Goal: Information Seeking & Learning: Learn about a topic

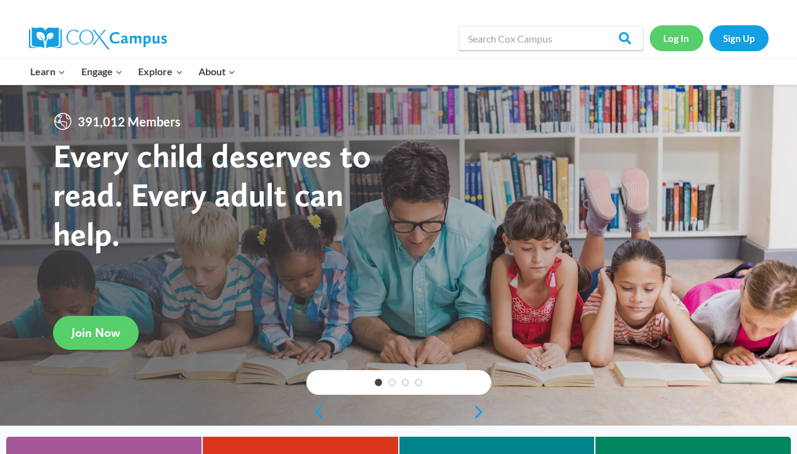
click at [687, 38] on link "Log In" at bounding box center [677, 37] width 54 height 25
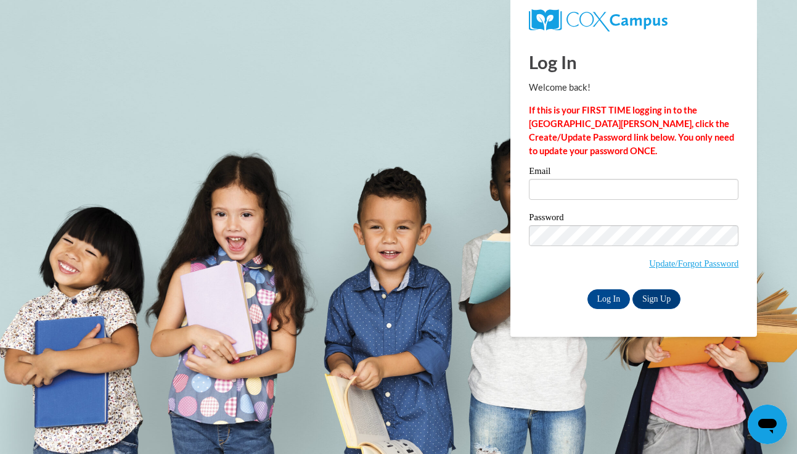
click at [599, 204] on div "Email" at bounding box center [634, 187] width 210 height 43
click at [601, 189] on input "Email" at bounding box center [634, 189] width 210 height 21
type input "lbodner@ivytech.edu"
click at [601, 292] on input "Log In" at bounding box center [609, 299] width 43 height 20
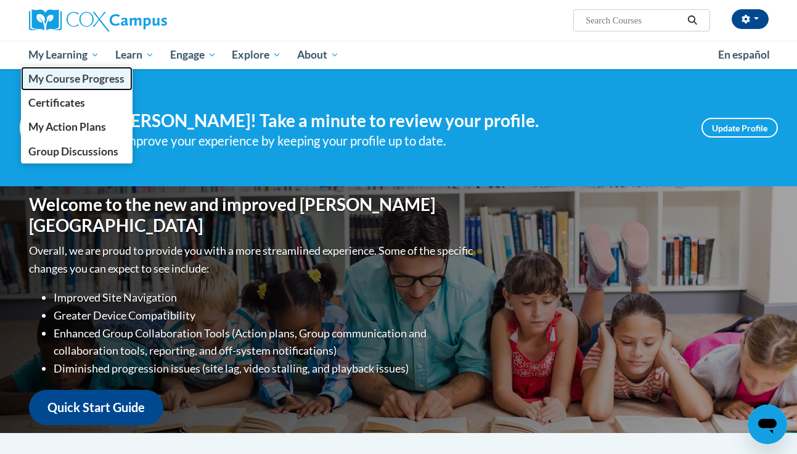
click at [80, 80] on span "My Course Progress" at bounding box center [76, 78] width 96 height 13
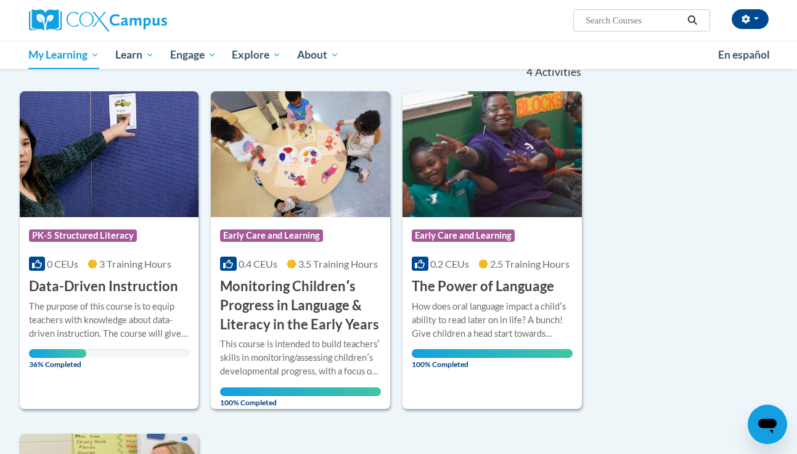
scroll to position [171, 0]
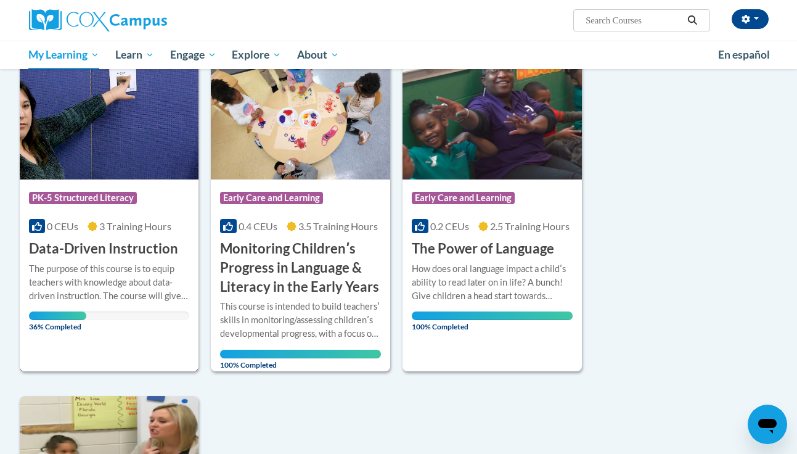
click at [128, 261] on div at bounding box center [109, 261] width 161 height 1
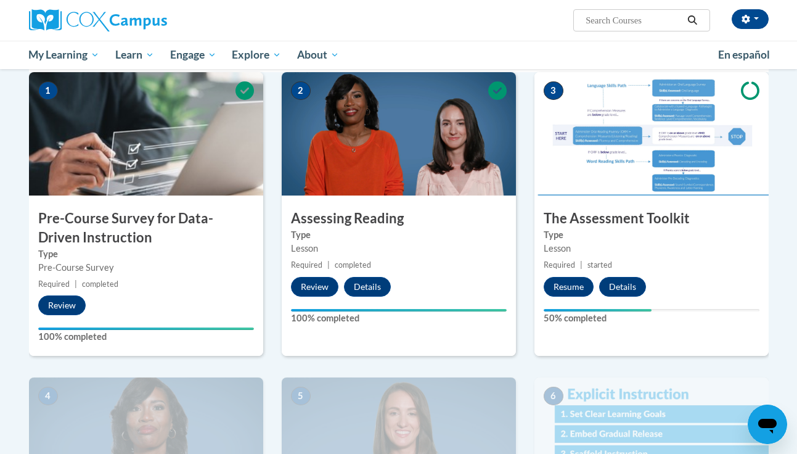
scroll to position [274, 0]
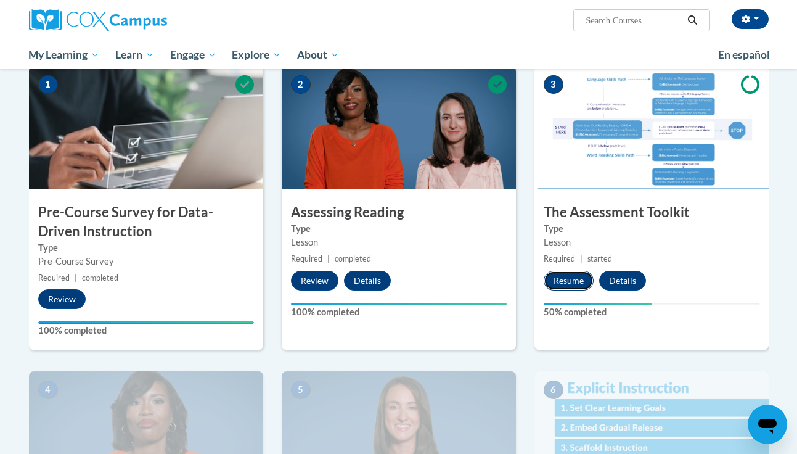
click at [559, 283] on button "Resume" at bounding box center [569, 281] width 50 height 20
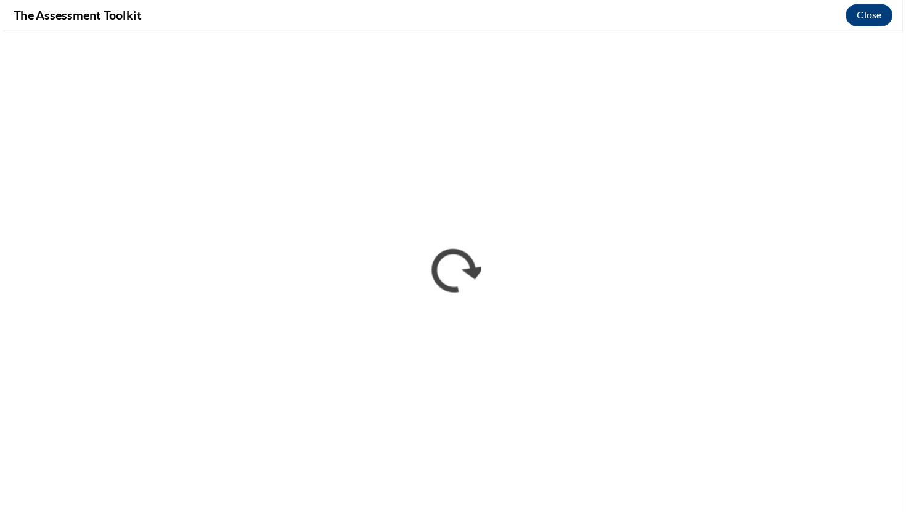
scroll to position [0, 0]
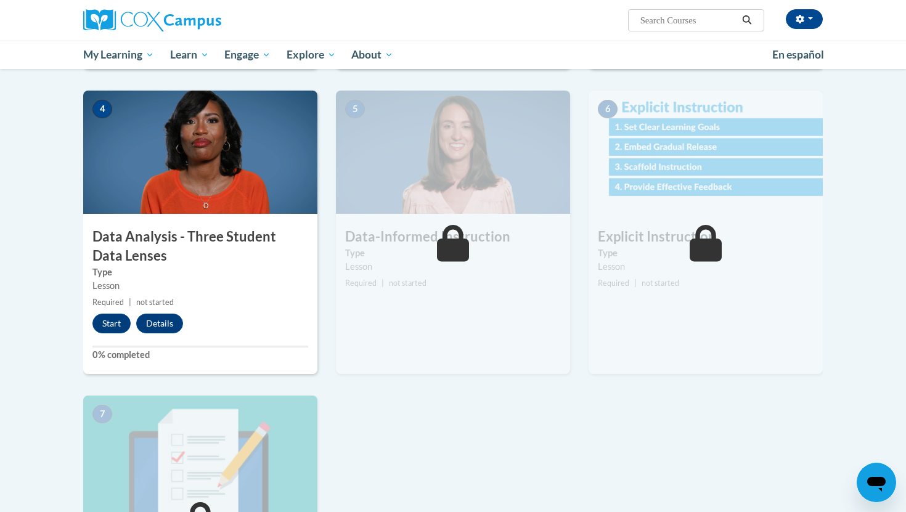
scroll to position [570, 0]
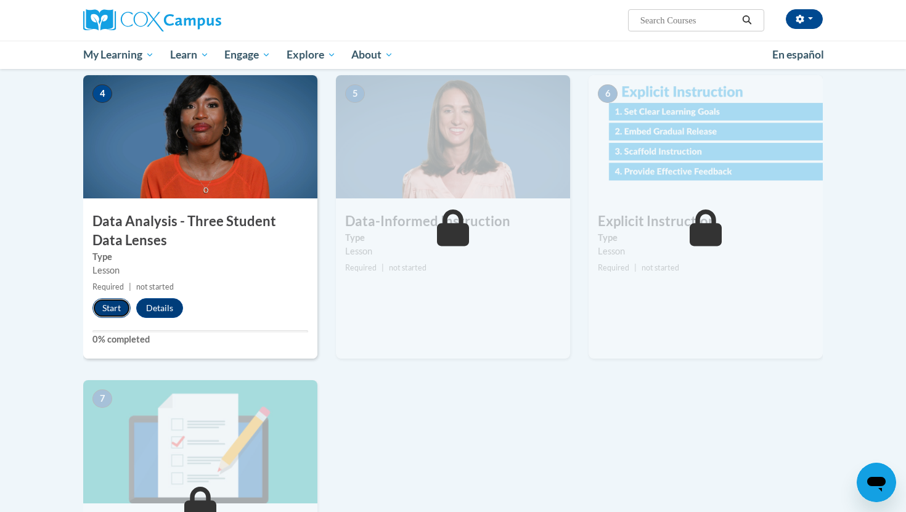
click at [107, 312] on button "Start" at bounding box center [111, 308] width 38 height 20
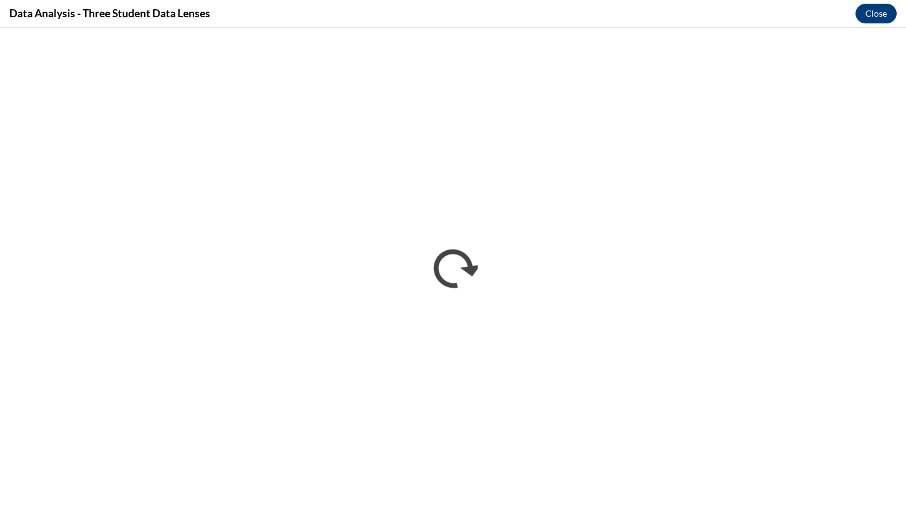
scroll to position [0, 0]
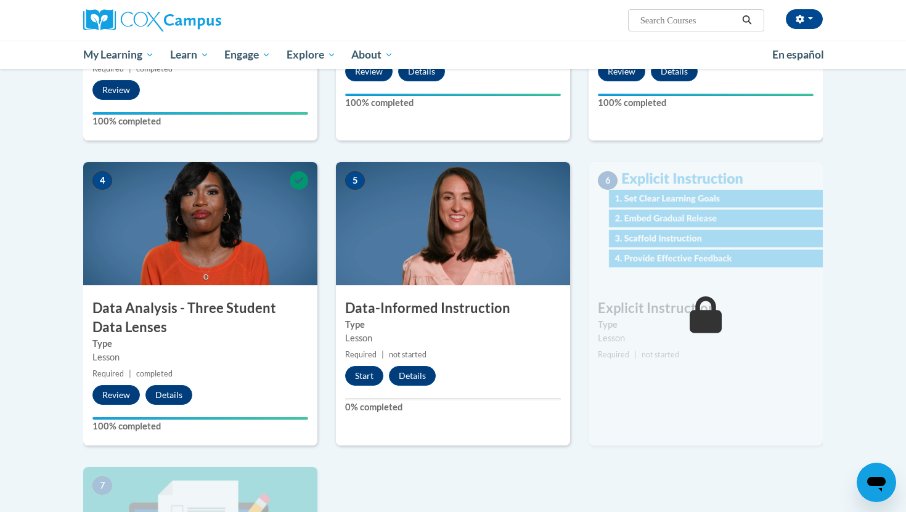
scroll to position [636, 0]
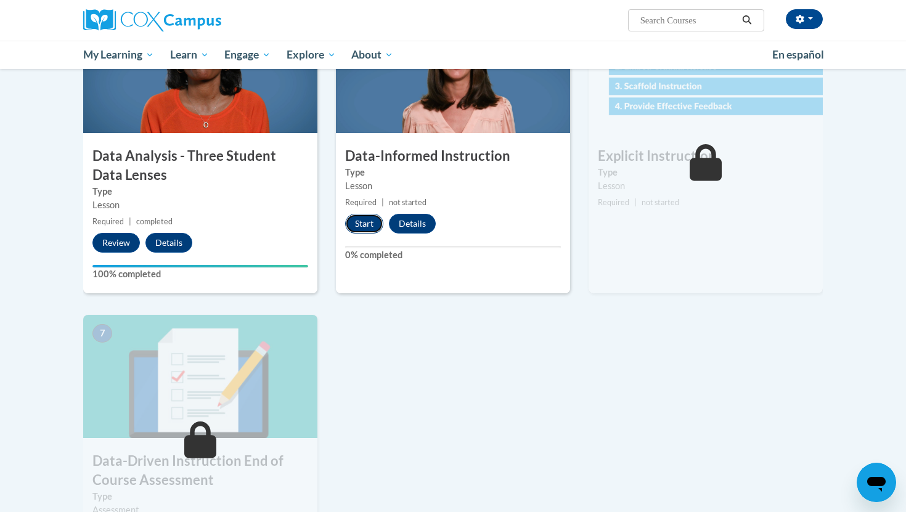
click at [374, 226] on button "Start" at bounding box center [364, 224] width 38 height 20
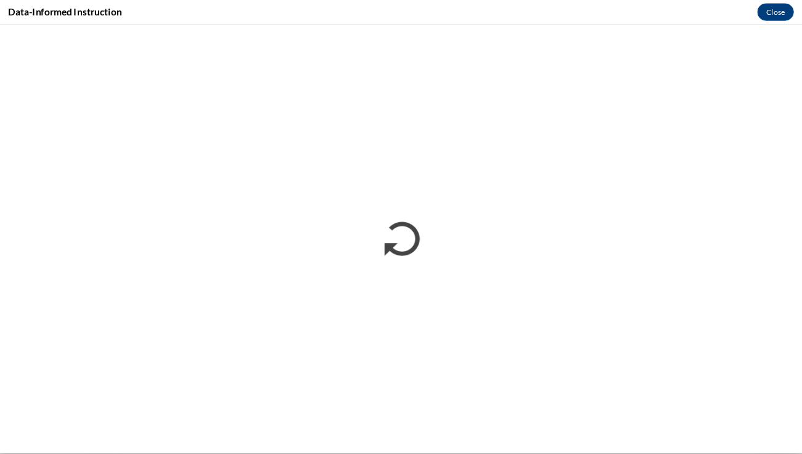
scroll to position [0, 0]
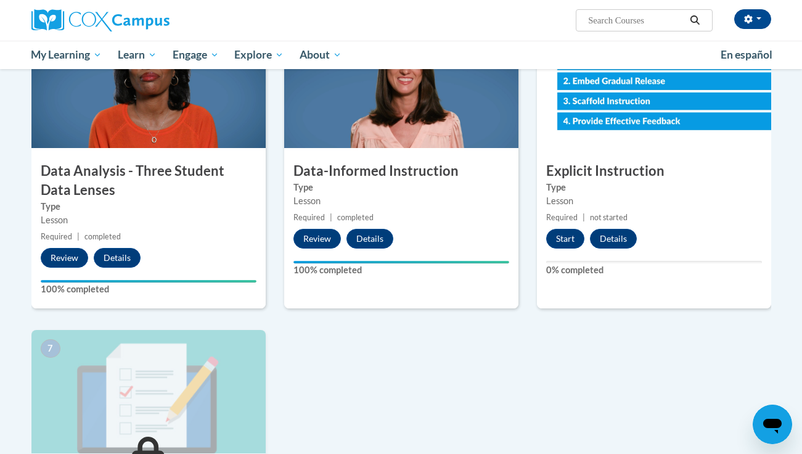
scroll to position [622, 0]
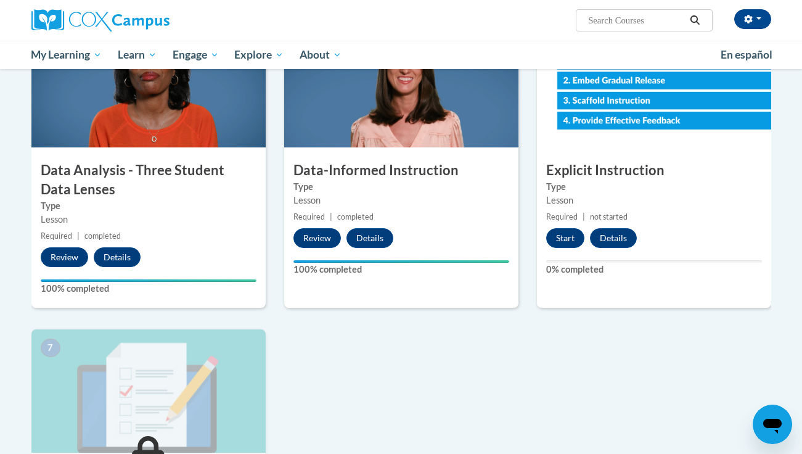
click at [568, 226] on div "6 Explicit Instruction Type Lesson Required | not started Start Details Feedbac…" at bounding box center [654, 166] width 234 height 284
click at [568, 235] on button "Start" at bounding box center [565, 238] width 38 height 20
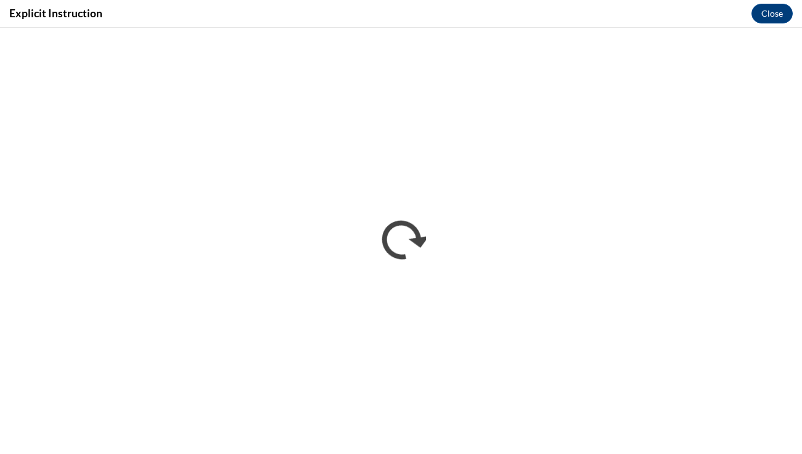
scroll to position [0, 0]
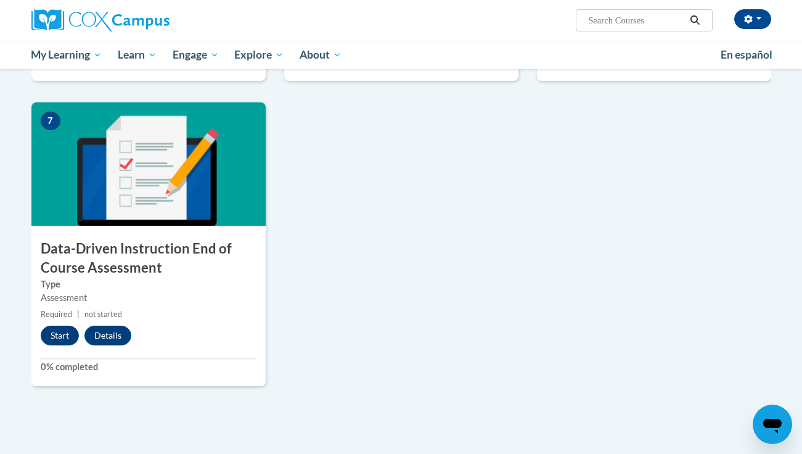
scroll to position [995, 0]
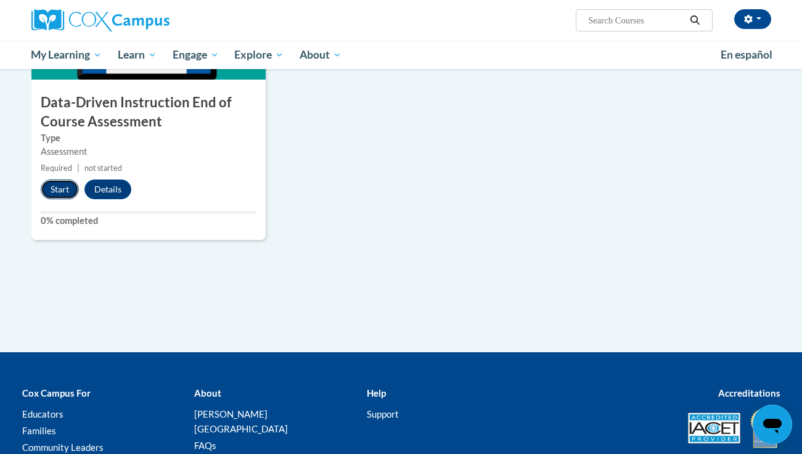
click at [51, 191] on button "Start" at bounding box center [60, 189] width 38 height 20
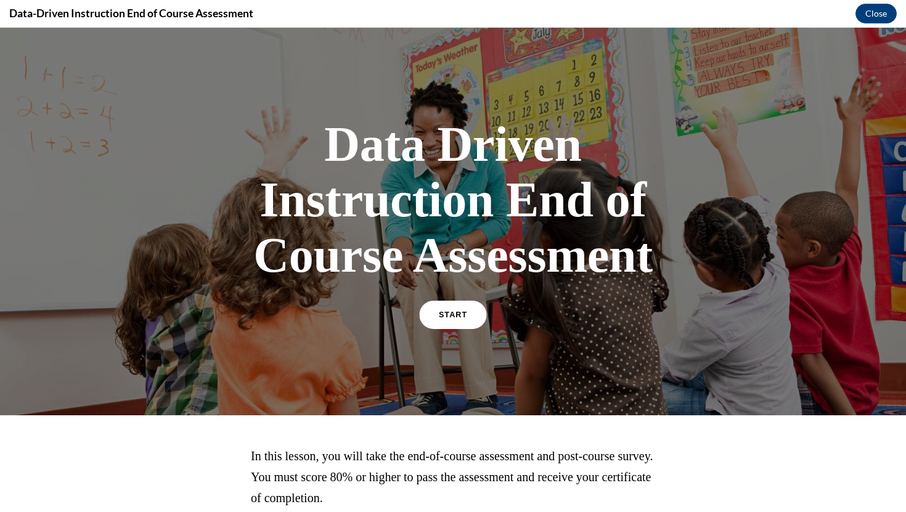
click at [475, 321] on link "START" at bounding box center [452, 315] width 67 height 28
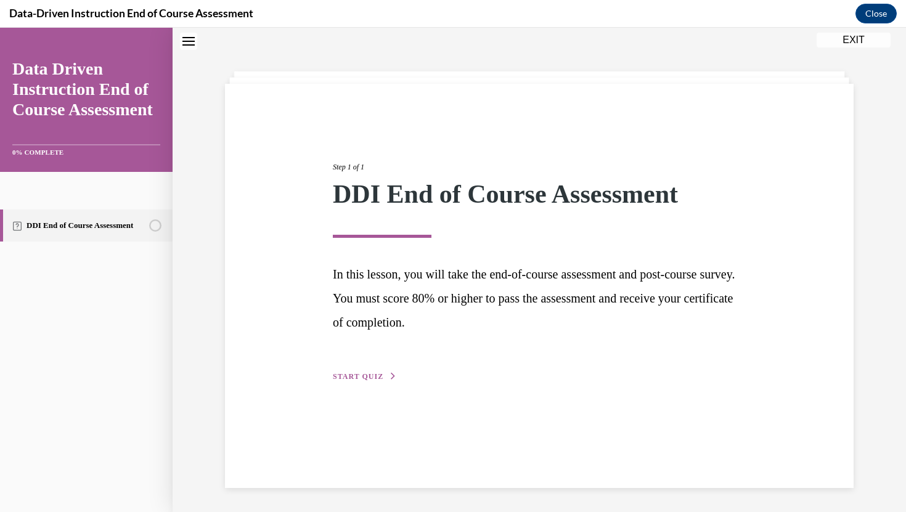
scroll to position [39, 0]
click at [371, 368] on div "Step 1 of 1 DDI End of Course Assessment In this lesson, you will take the end-…" at bounding box center [540, 258] width 432 height 250
click at [373, 382] on div "Step 1 of 1 DDI End of Course Assessment In this lesson, you will take the end-…" at bounding box center [540, 258] width 432 height 250
click at [384, 377] on button "START QUIZ" at bounding box center [365, 376] width 64 height 11
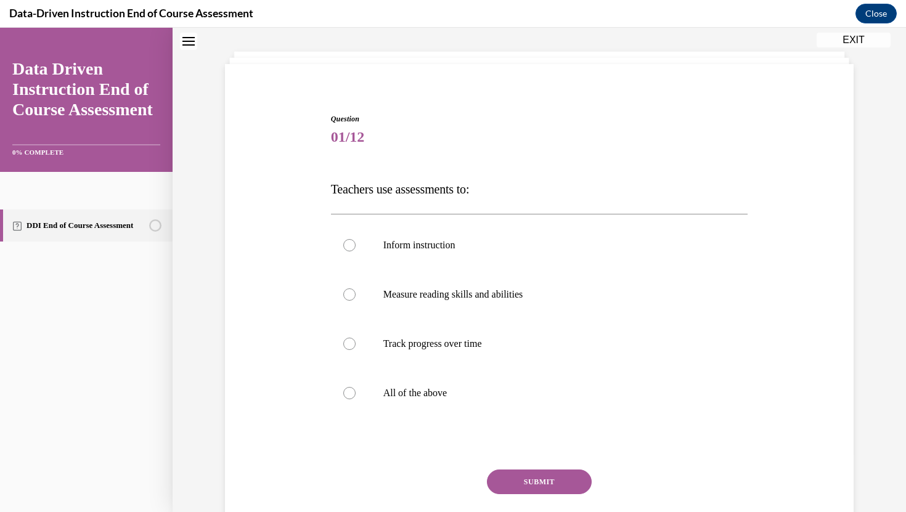
scroll to position [59, 0]
click at [384, 377] on label "All of the above" at bounding box center [539, 392] width 417 height 49
click at [356, 386] on input "All of the above" at bounding box center [349, 392] width 12 height 12
radio input "true"
click at [563, 453] on button "SUBMIT" at bounding box center [539, 481] width 105 height 25
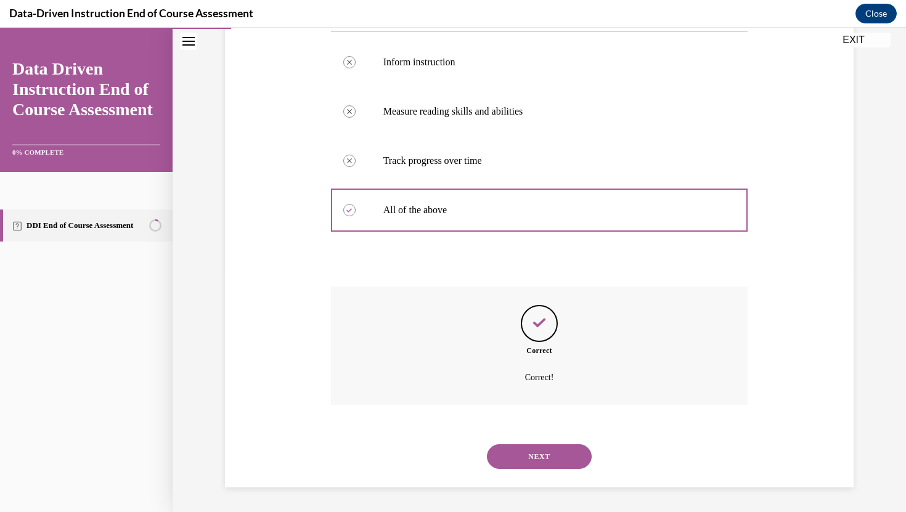
click at [562, 453] on button "NEXT" at bounding box center [539, 457] width 105 height 25
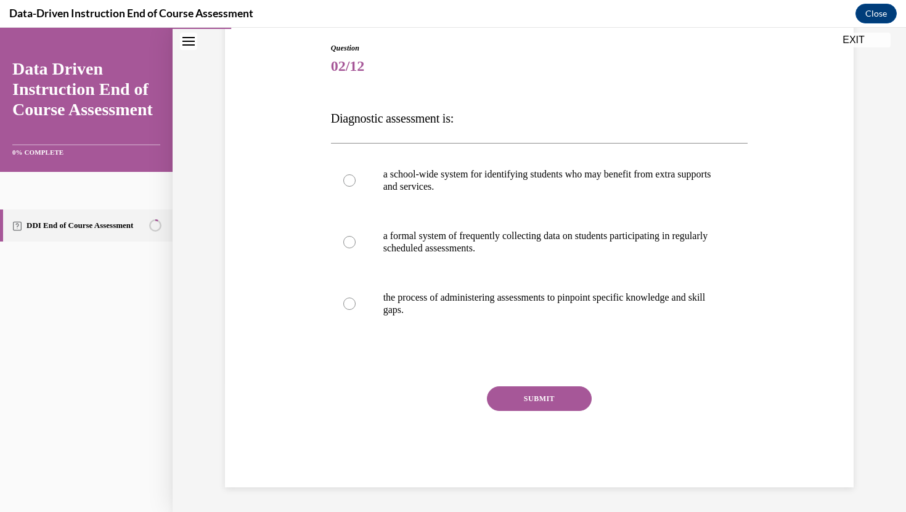
scroll to position [129, 0]
click at [499, 292] on p "the process of administering assessments to pinpoint specific knowledge and ski…" at bounding box center [551, 304] width 334 height 25
click at [356, 298] on input "the process of administering assessments to pinpoint specific knowledge and ski…" at bounding box center [349, 304] width 12 height 12
radio input "true"
click at [538, 399] on button "SUBMIT" at bounding box center [539, 399] width 105 height 25
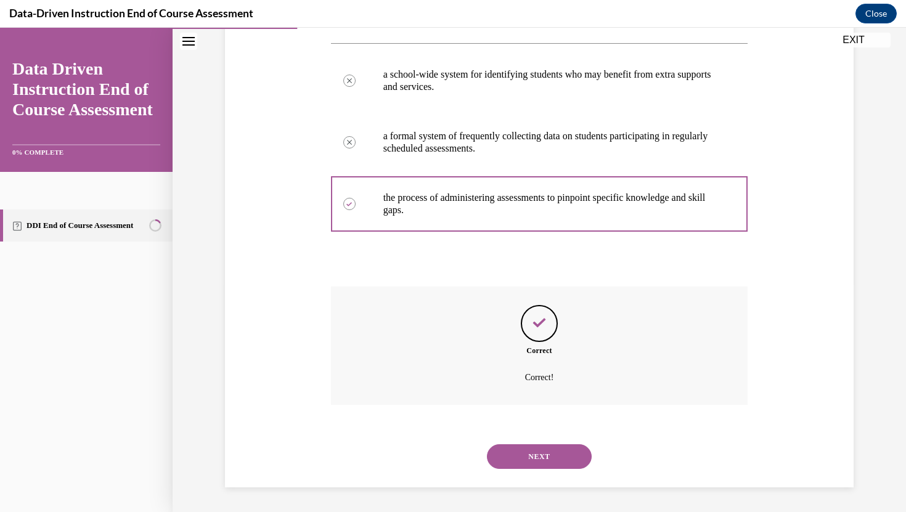
click at [525, 451] on button "NEXT" at bounding box center [539, 457] width 105 height 25
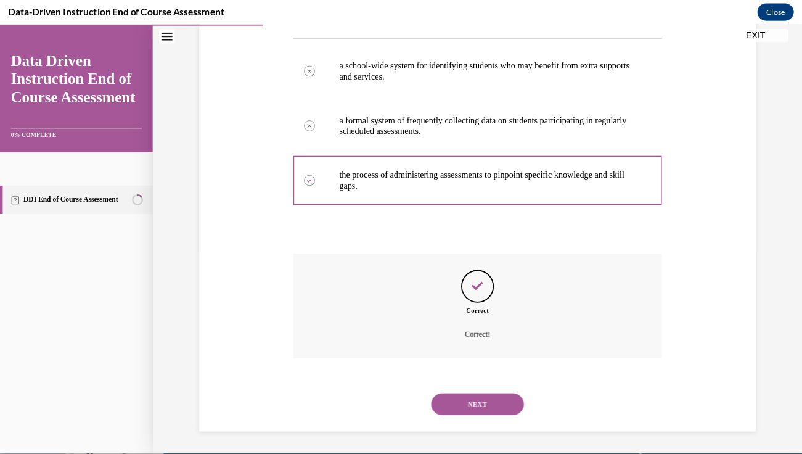
scroll to position [138, 0]
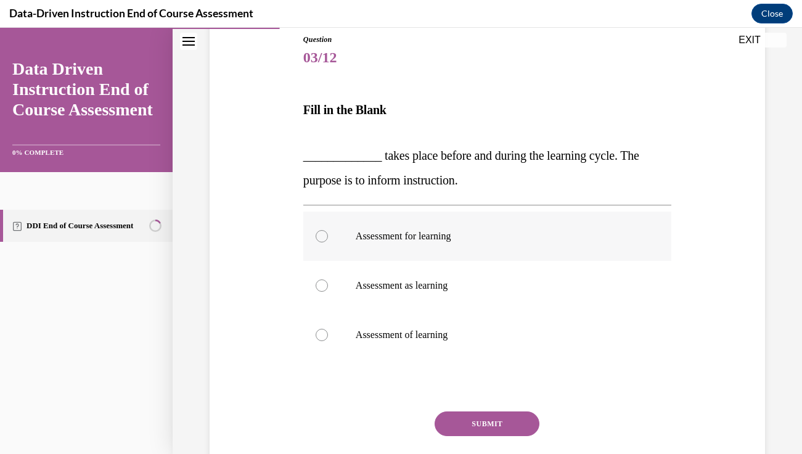
click at [409, 231] on p "Assessment for learning" at bounding box center [498, 236] width 285 height 12
click at [328, 231] on input "Assessment for learning" at bounding box center [322, 236] width 12 height 12
radio input "true"
click at [502, 425] on button "SUBMIT" at bounding box center [487, 423] width 105 height 25
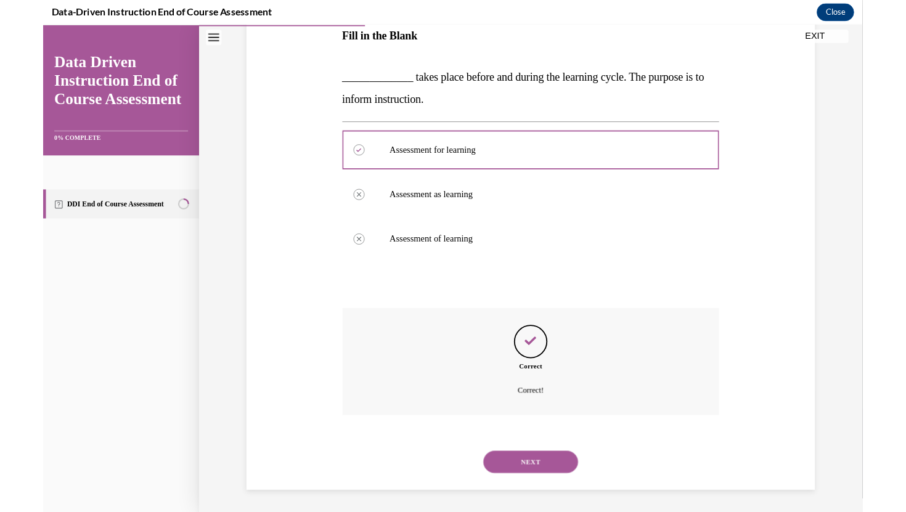
scroll to position [995, 0]
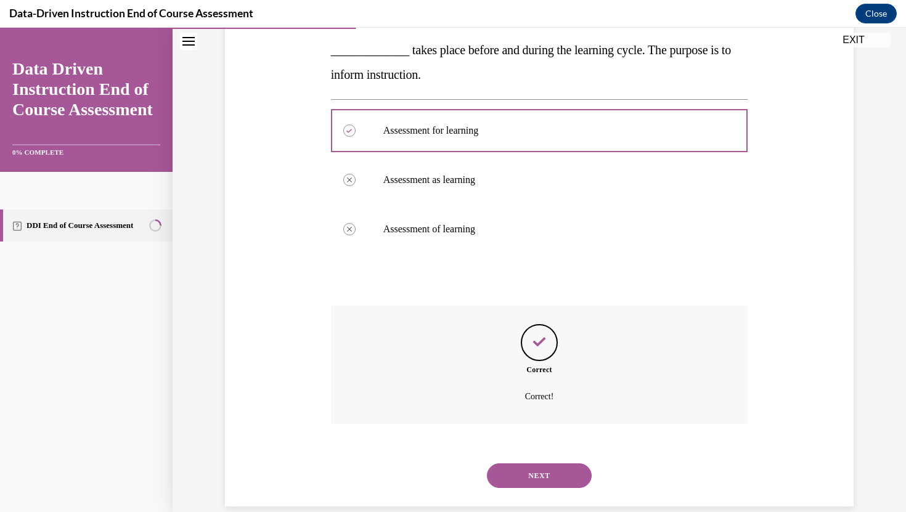
click at [558, 453] on button "NEXT" at bounding box center [539, 476] width 105 height 25
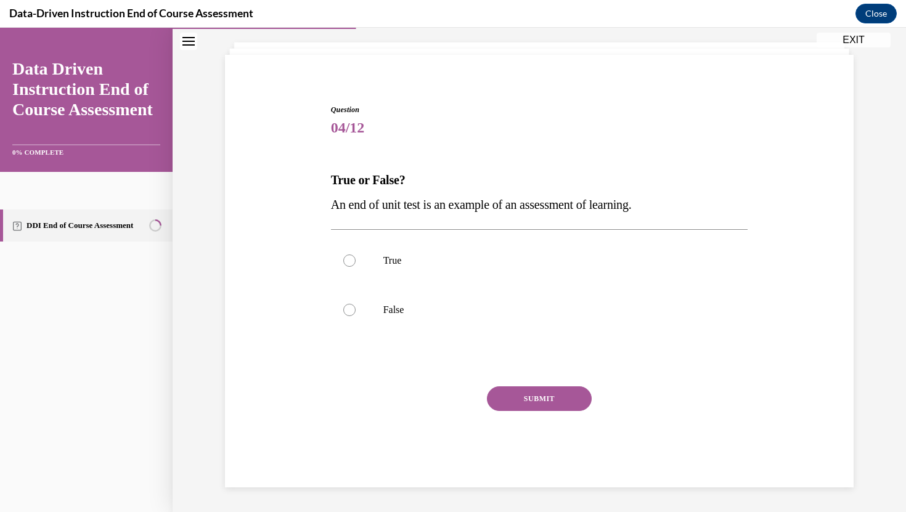
scroll to position [67, 0]
click at [426, 274] on label "True" at bounding box center [539, 260] width 417 height 49
click at [356, 267] on input "True" at bounding box center [349, 261] width 12 height 12
radio input "true"
click at [517, 396] on button "SUBMIT" at bounding box center [539, 399] width 105 height 25
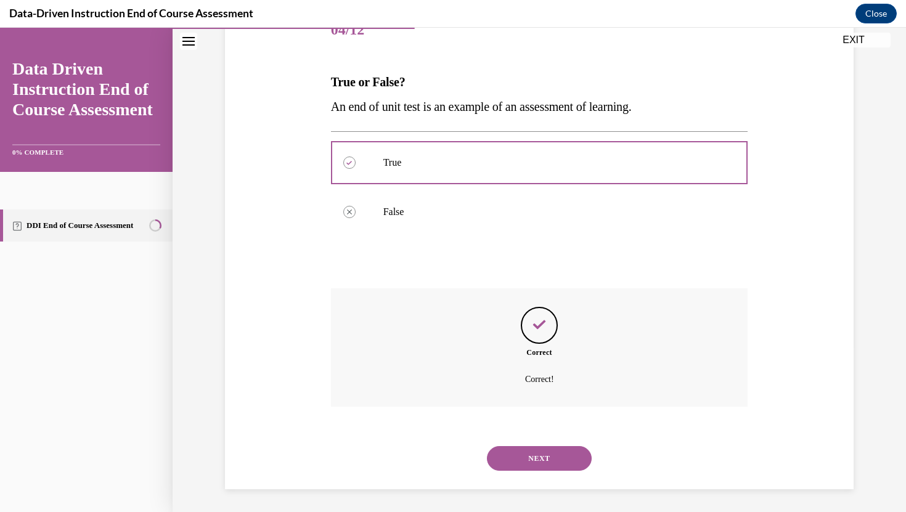
scroll to position [167, 0]
click at [530, 445] on button "NEXT" at bounding box center [539, 457] width 105 height 25
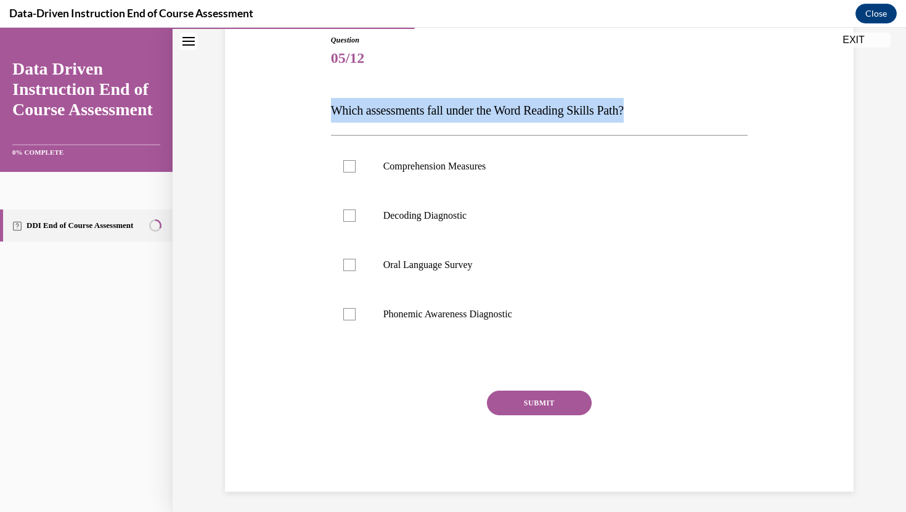
drag, startPoint x: 610, startPoint y: 114, endPoint x: 311, endPoint y: 106, distance: 299.8
click at [311, 106] on div "Question 05/12 Which assessments fall under the Word Reading Skills Path? Compr…" at bounding box center [539, 245] width 635 height 495
copy span "Which assessments fall under the Word Reading Skills Path?"
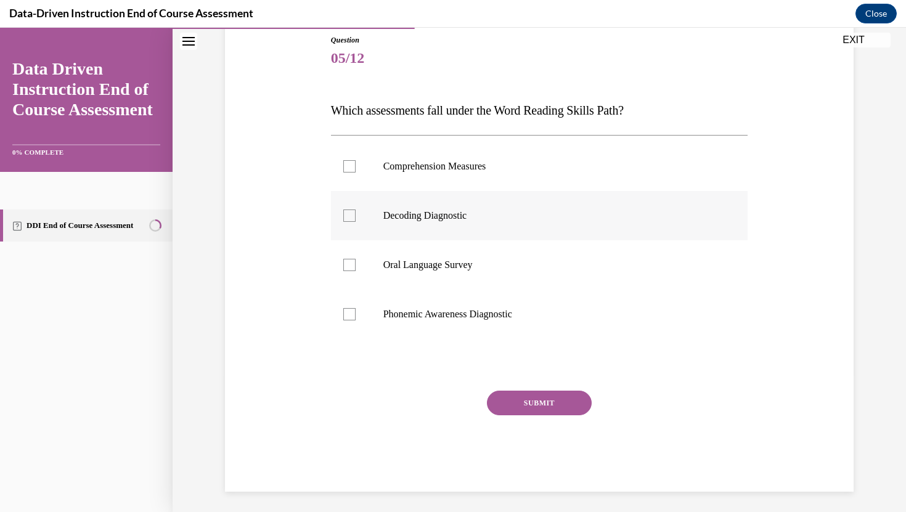
click at [402, 231] on label "Decoding Diagnostic" at bounding box center [539, 215] width 417 height 49
click at [356, 222] on input "Decoding Diagnostic" at bounding box center [349, 216] width 12 height 12
checkbox input "true"
click at [393, 321] on label "Phonemic Awareness Diagnostic" at bounding box center [539, 314] width 417 height 49
click at [356, 321] on input "Phonemic Awareness Diagnostic" at bounding box center [349, 314] width 12 height 12
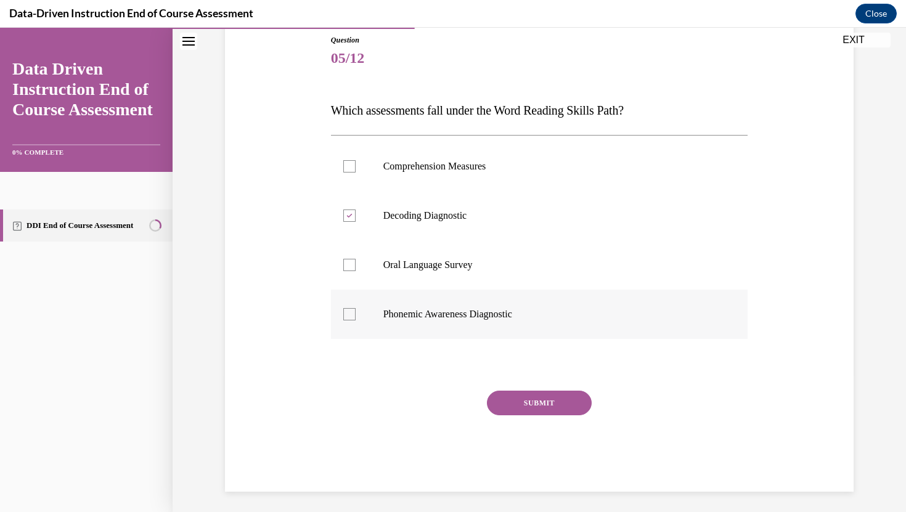
checkbox input "true"
click at [565, 401] on button "SUBMIT" at bounding box center [539, 403] width 105 height 25
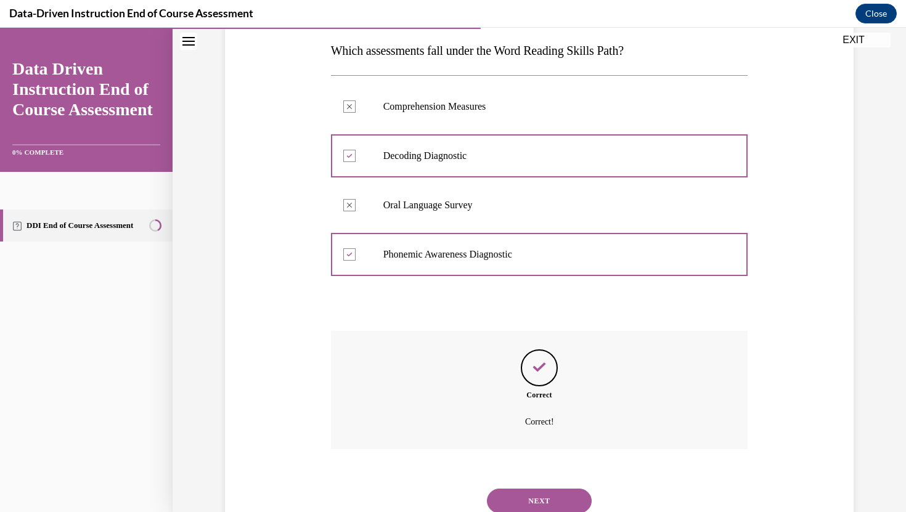
scroll to position [241, 0]
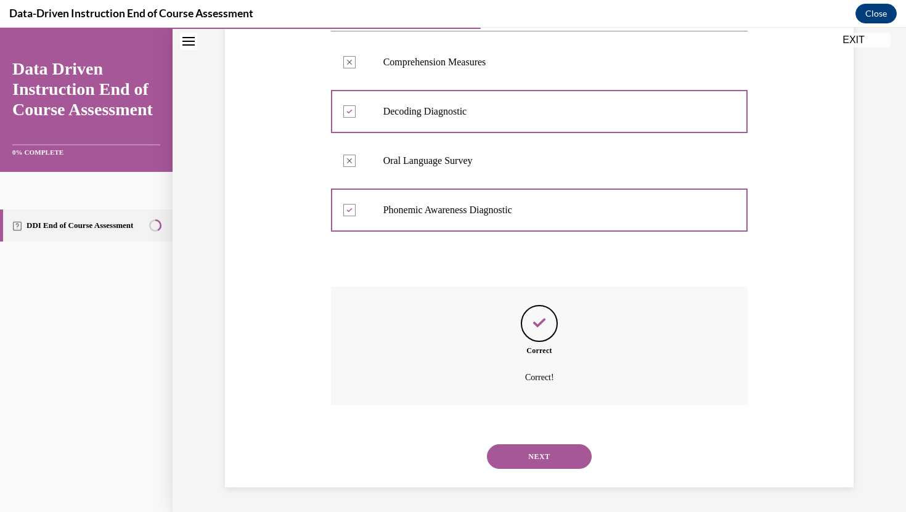
click at [565, 453] on button "NEXT" at bounding box center [539, 457] width 105 height 25
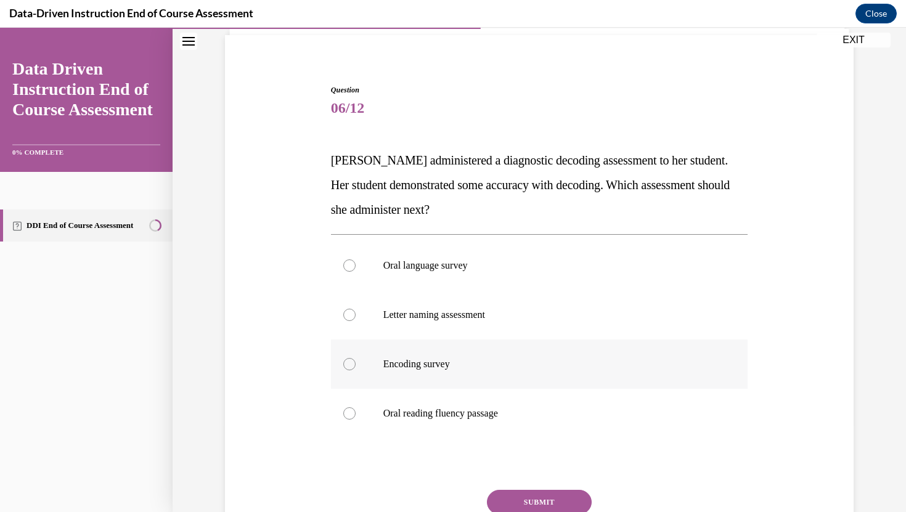
scroll to position [86, 0]
click at [540, 378] on label "Encoding survey" at bounding box center [539, 364] width 417 height 49
click at [356, 371] on input "Encoding survey" at bounding box center [349, 365] width 12 height 12
radio input "true"
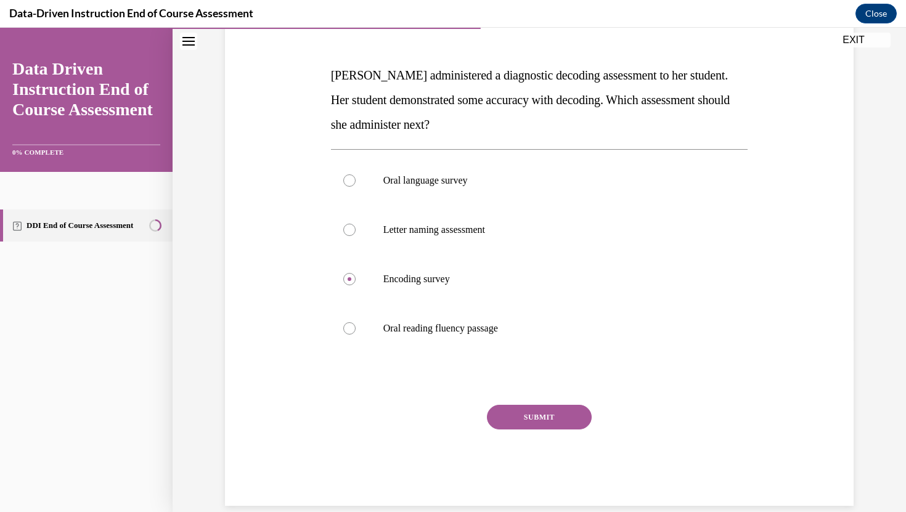
click at [543, 417] on button "SUBMIT" at bounding box center [539, 417] width 105 height 25
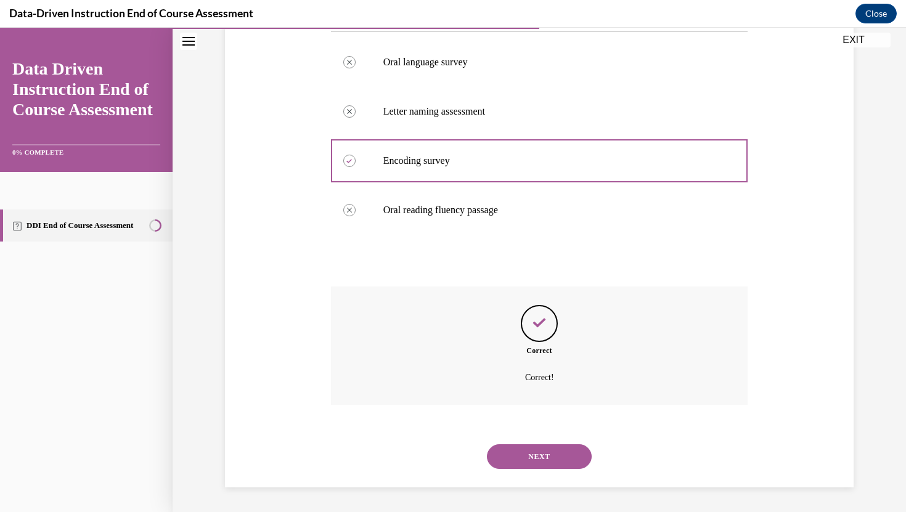
click at [526, 453] on button "NEXT" at bounding box center [539, 457] width 105 height 25
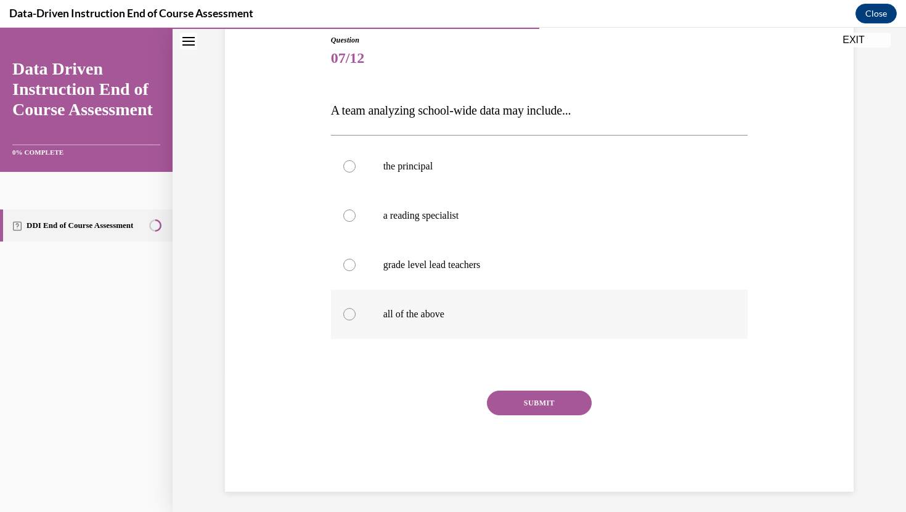
click at [426, 306] on label "all of the above" at bounding box center [539, 314] width 417 height 49
click at [356, 308] on input "all of the above" at bounding box center [349, 314] width 12 height 12
radio input "true"
click at [517, 401] on button "SUBMIT" at bounding box center [539, 403] width 105 height 25
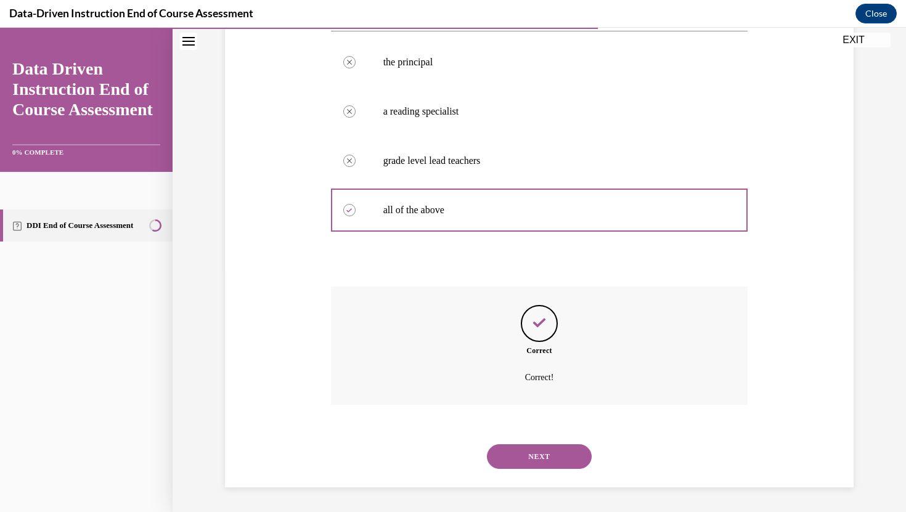
click at [523, 453] on button "NEXT" at bounding box center [539, 457] width 105 height 25
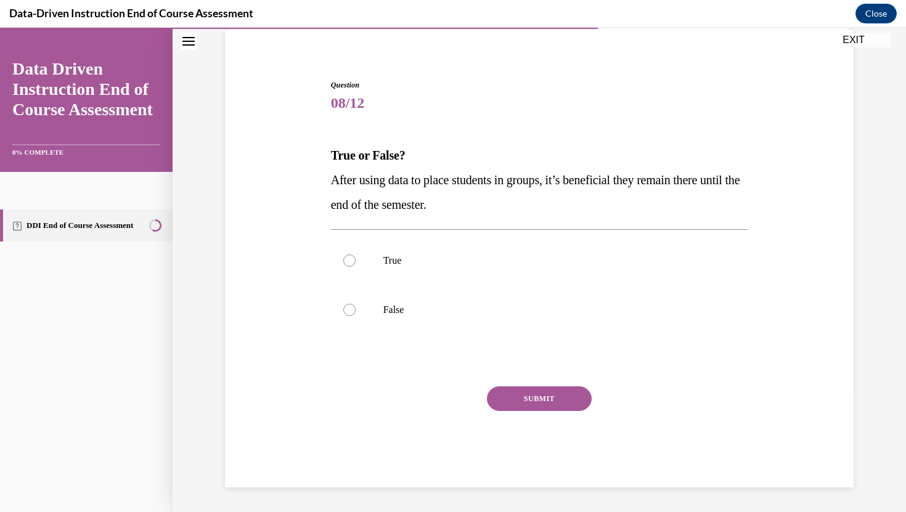
scroll to position [92, 0]
click at [404, 320] on label "False" at bounding box center [539, 309] width 417 height 49
click at [356, 316] on input "False" at bounding box center [349, 310] width 12 height 12
radio input "true"
click at [535, 390] on button "SUBMIT" at bounding box center [539, 399] width 105 height 25
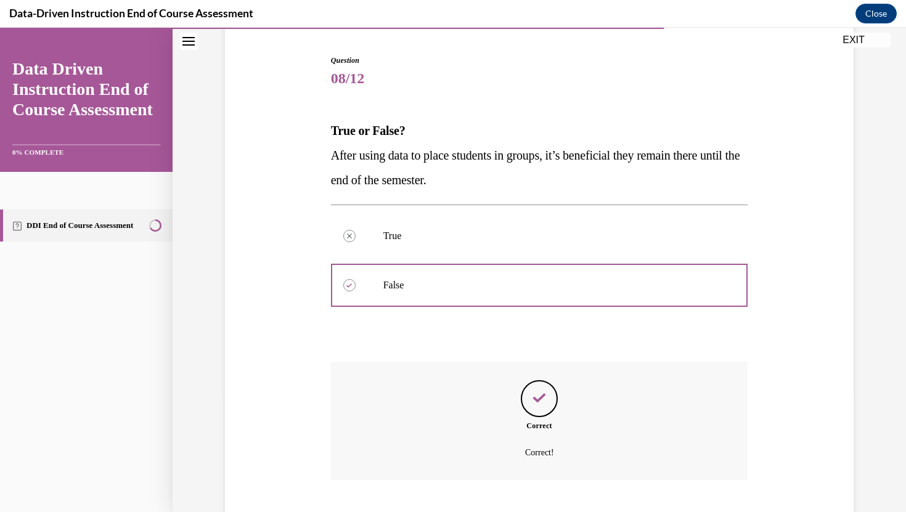
scroll to position [192, 0]
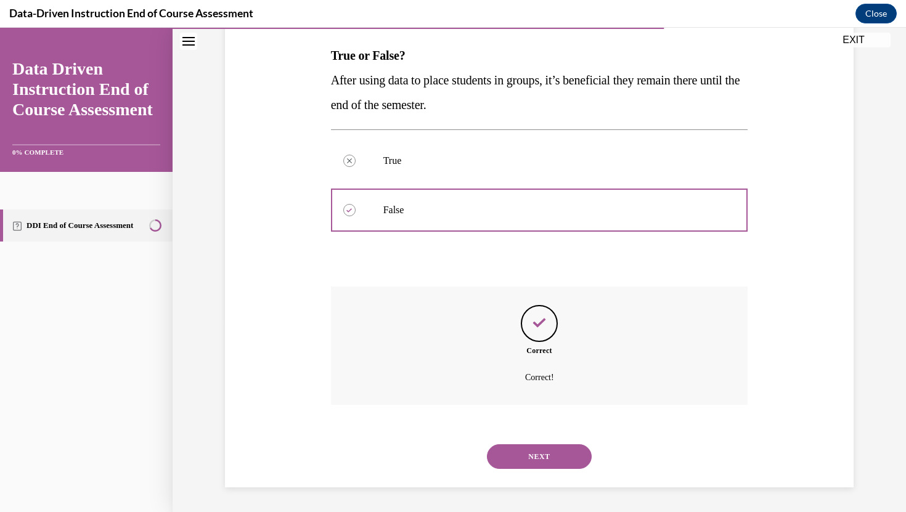
click at [544, 451] on button "NEXT" at bounding box center [539, 457] width 105 height 25
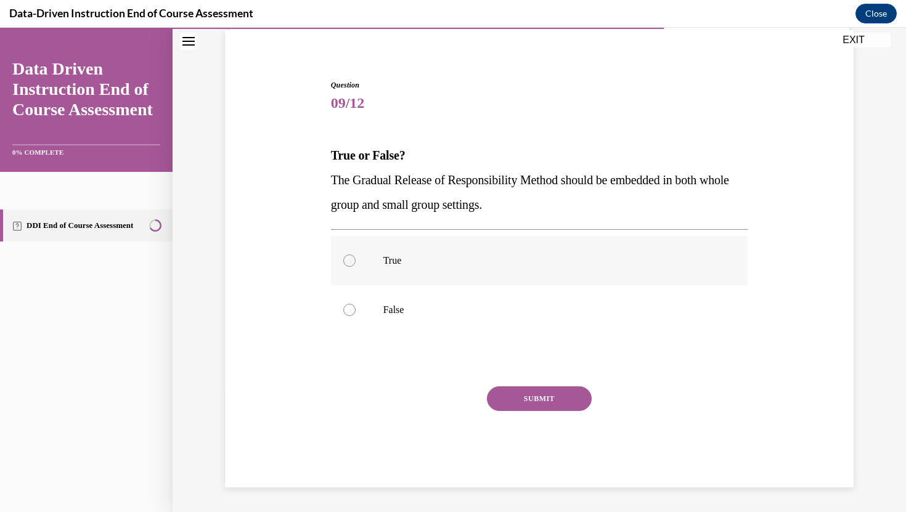
click at [403, 276] on label "True" at bounding box center [539, 260] width 417 height 49
click at [356, 267] on input "True" at bounding box center [349, 261] width 12 height 12
radio input "true"
click at [529, 392] on button "SUBMIT" at bounding box center [539, 399] width 105 height 25
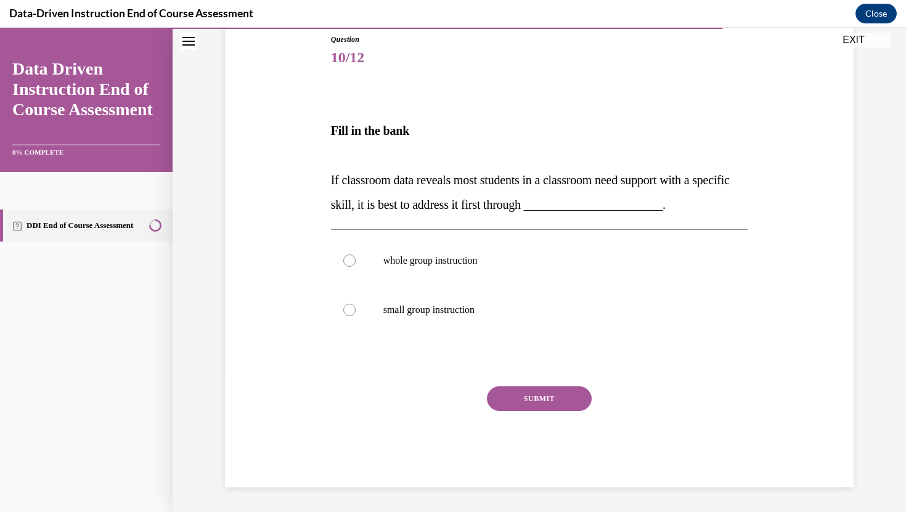
scroll to position [137, 0]
click at [508, 253] on label "whole group instruction" at bounding box center [539, 261] width 417 height 49
click at [356, 255] on input "whole group instruction" at bounding box center [349, 261] width 12 height 12
radio input "true"
click at [566, 396] on button "SUBMIT" at bounding box center [539, 399] width 105 height 25
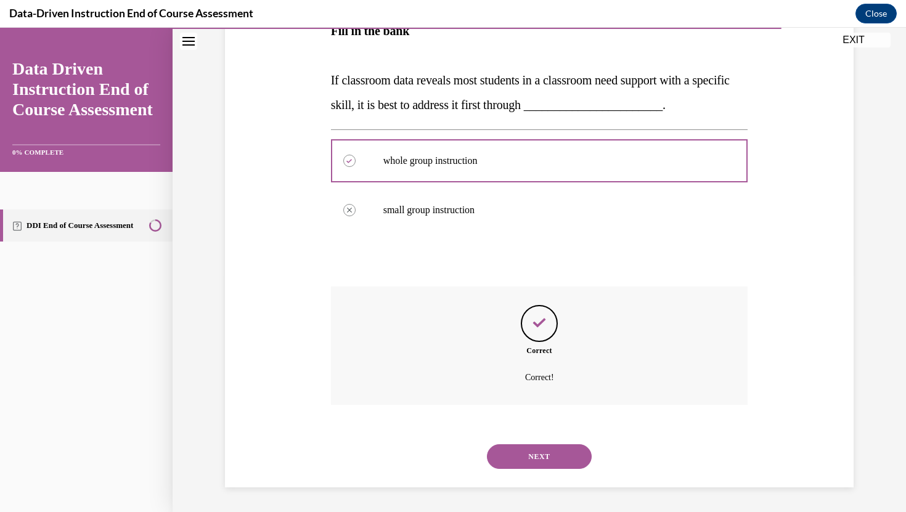
click at [540, 453] on button "NEXT" at bounding box center [539, 457] width 105 height 25
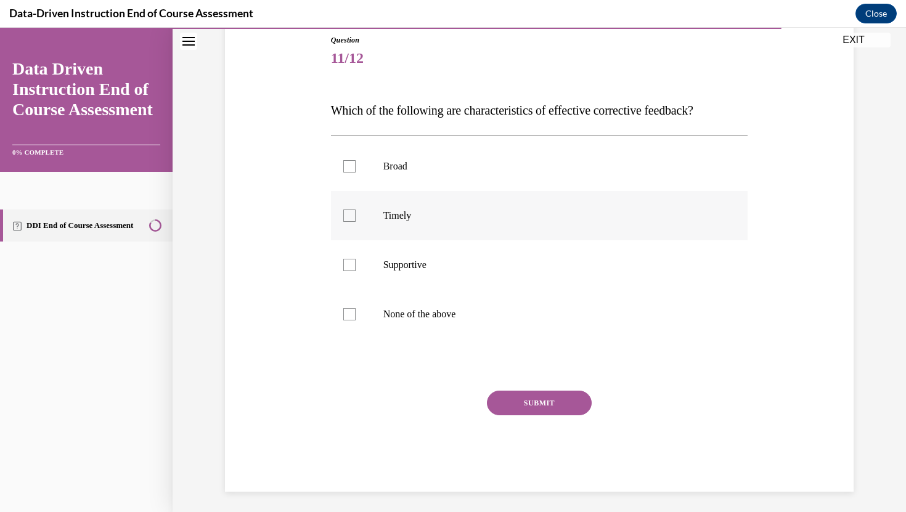
click at [408, 232] on label "Timely" at bounding box center [539, 215] width 417 height 49
click at [356, 222] on input "Timely" at bounding box center [349, 216] width 12 height 12
checkbox input "true"
click at [409, 267] on p "Supportive" at bounding box center [551, 265] width 334 height 12
click at [356, 267] on input "Supportive" at bounding box center [349, 265] width 12 height 12
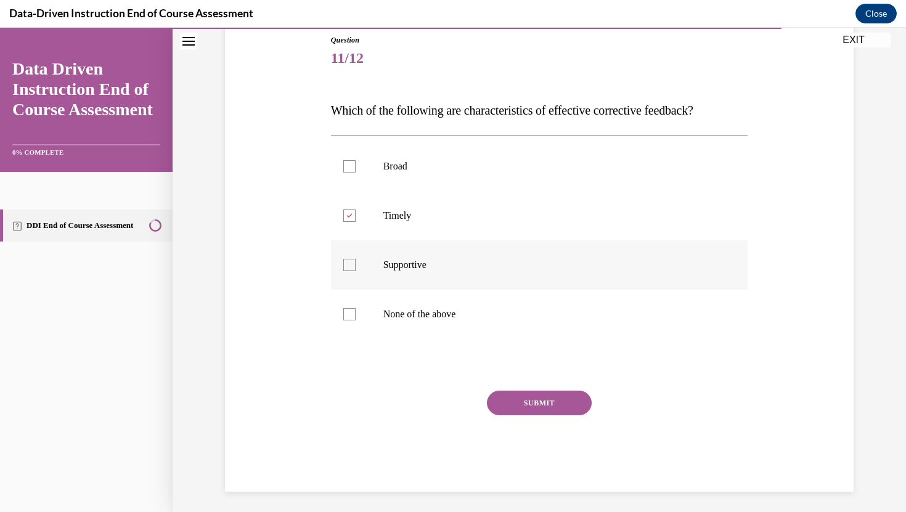
checkbox input "true"
click at [533, 404] on button "SUBMIT" at bounding box center [539, 403] width 105 height 25
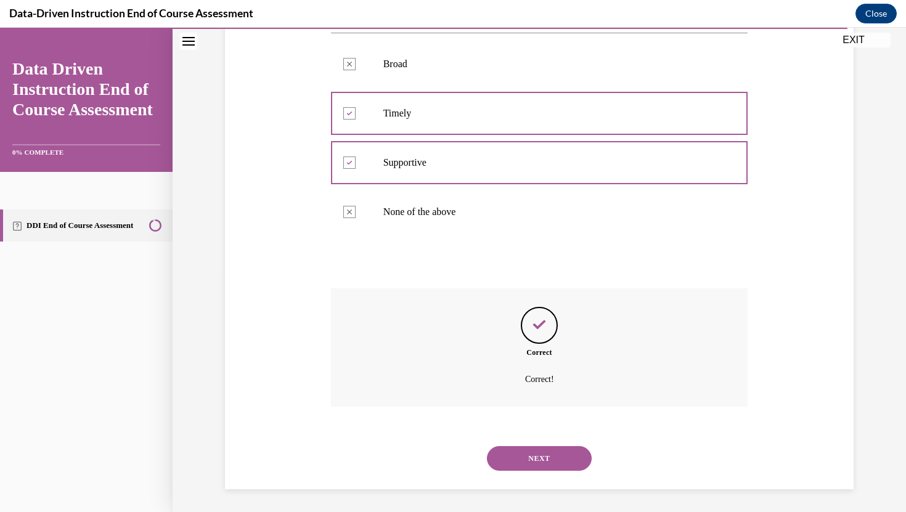
scroll to position [241, 0]
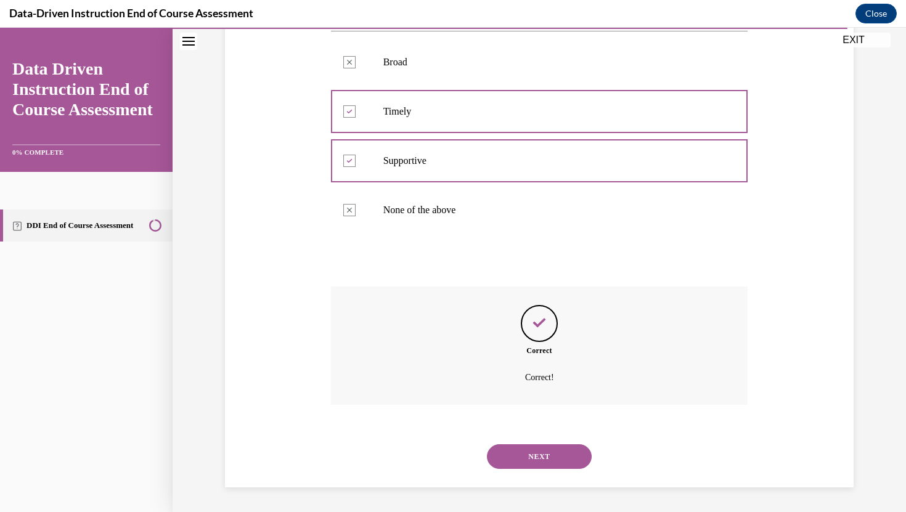
click at [535, 453] on button "NEXT" at bounding box center [539, 457] width 105 height 25
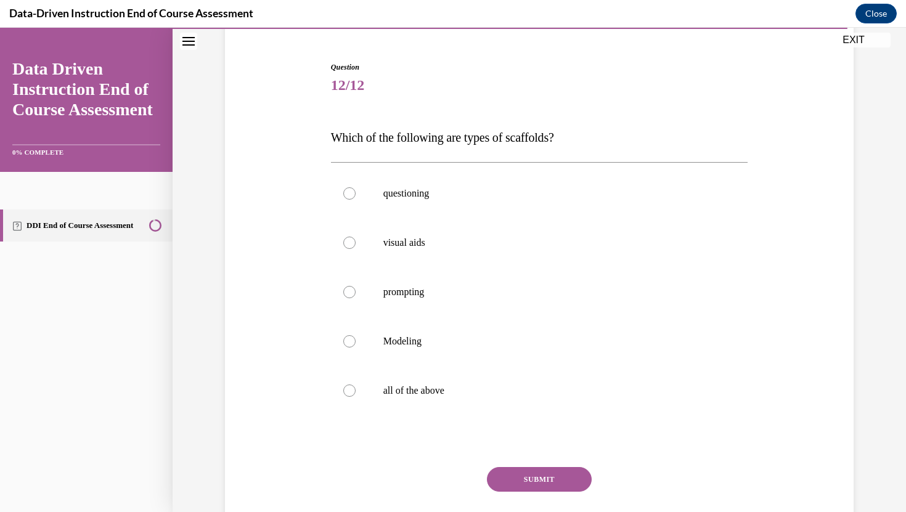
scroll to position [150, 0]
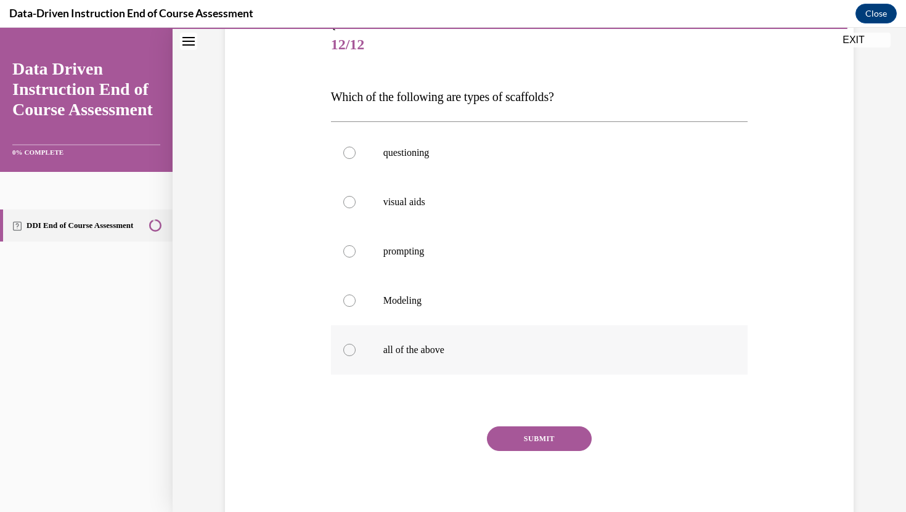
click at [445, 369] on label "all of the above" at bounding box center [539, 350] width 417 height 49
click at [356, 356] on input "all of the above" at bounding box center [349, 350] width 12 height 12
radio input "true"
click at [557, 439] on button "SUBMIT" at bounding box center [539, 439] width 105 height 25
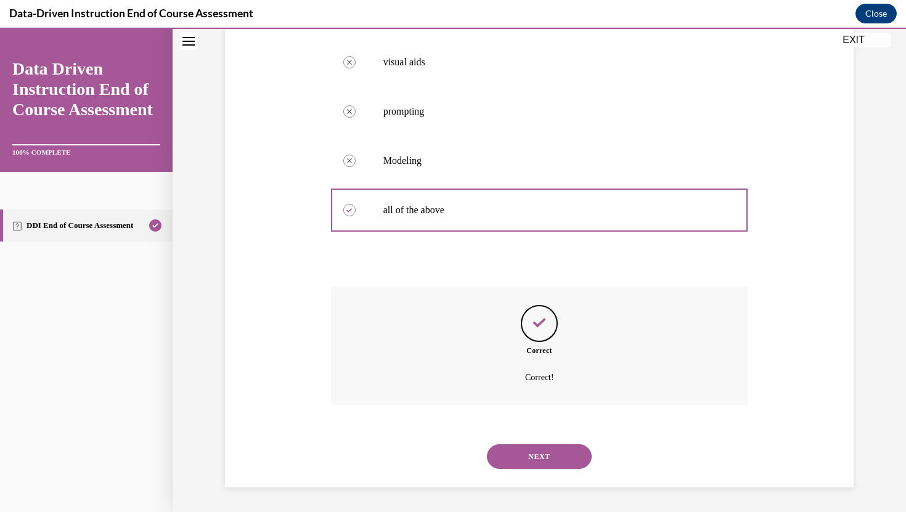
click at [552, 453] on button "NEXT" at bounding box center [539, 457] width 105 height 25
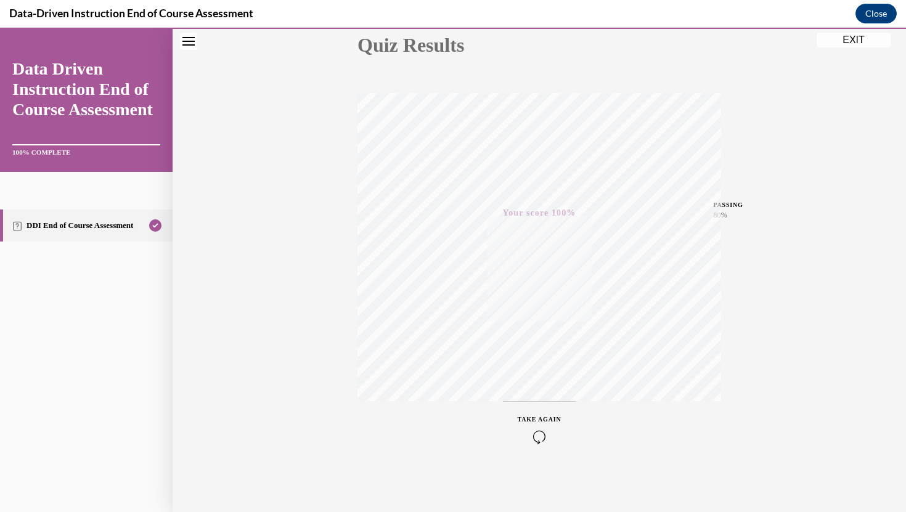
click at [802, 38] on button "EXIT" at bounding box center [854, 40] width 74 height 15
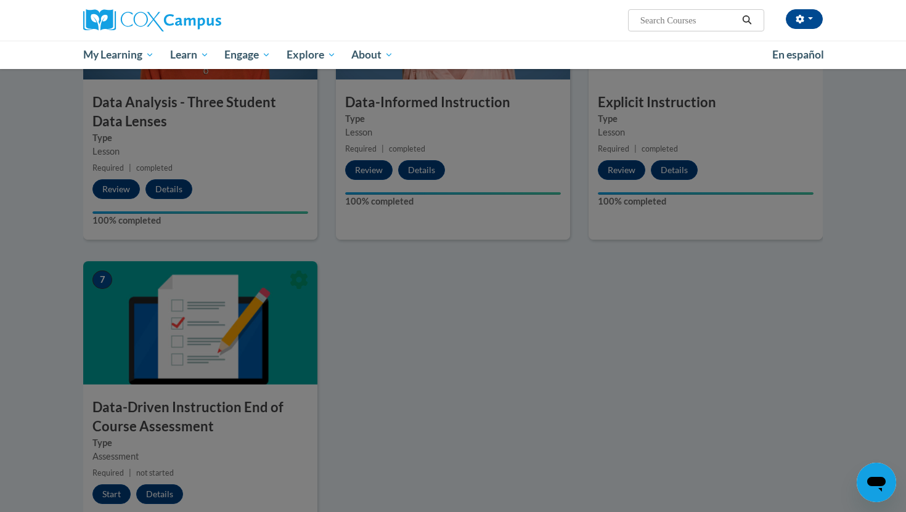
scroll to position [637, 0]
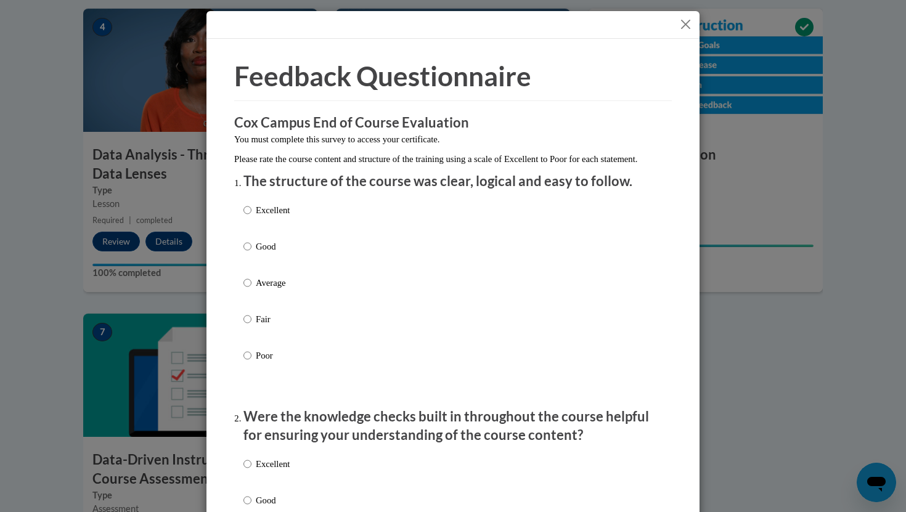
click at [273, 253] on p "Good" at bounding box center [273, 247] width 34 height 14
click at [252, 253] on input "Good" at bounding box center [248, 247] width 8 height 14
radio input "true"
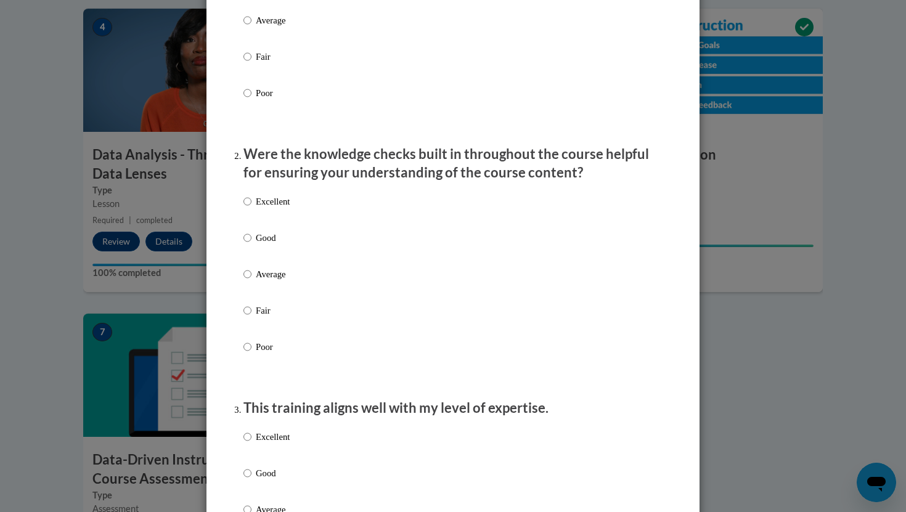
scroll to position [268, 0]
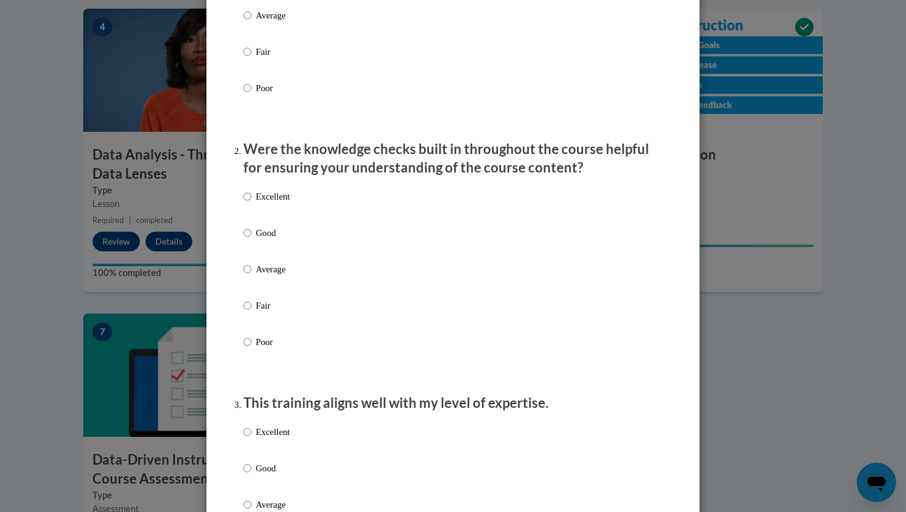
click at [273, 203] on p "Excellent" at bounding box center [273, 197] width 34 height 14
click at [252, 203] on input "Excellent" at bounding box center [248, 197] width 8 height 14
radio input "true"
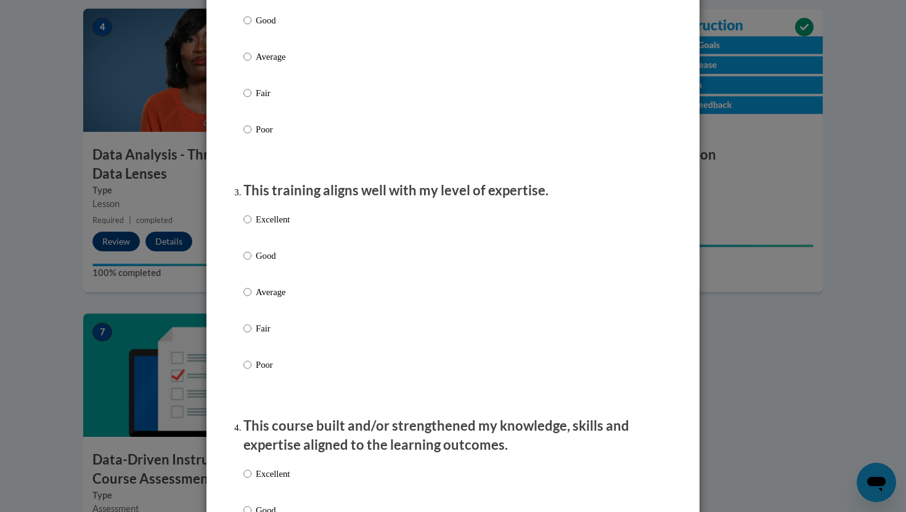
scroll to position [511, 0]
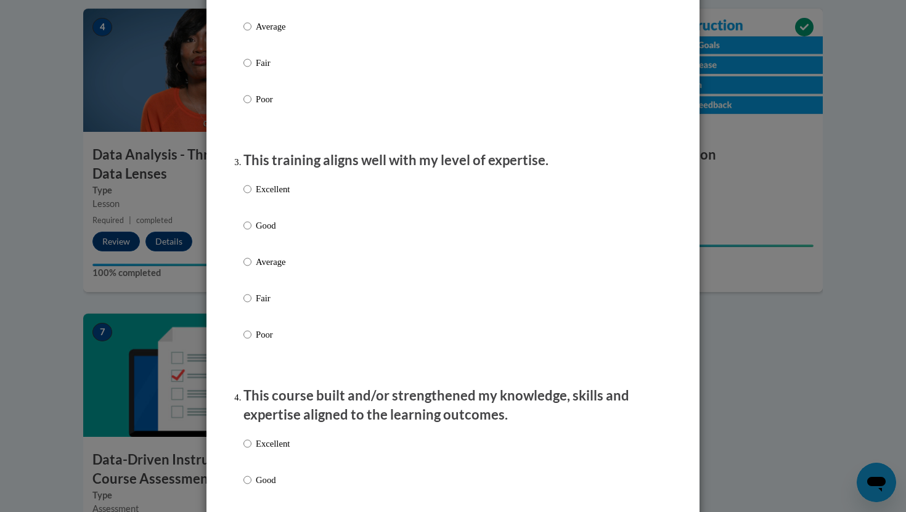
click at [285, 232] on p "Good" at bounding box center [273, 226] width 34 height 14
click at [252, 232] on input "Good" at bounding box center [248, 226] width 8 height 14
radio input "true"
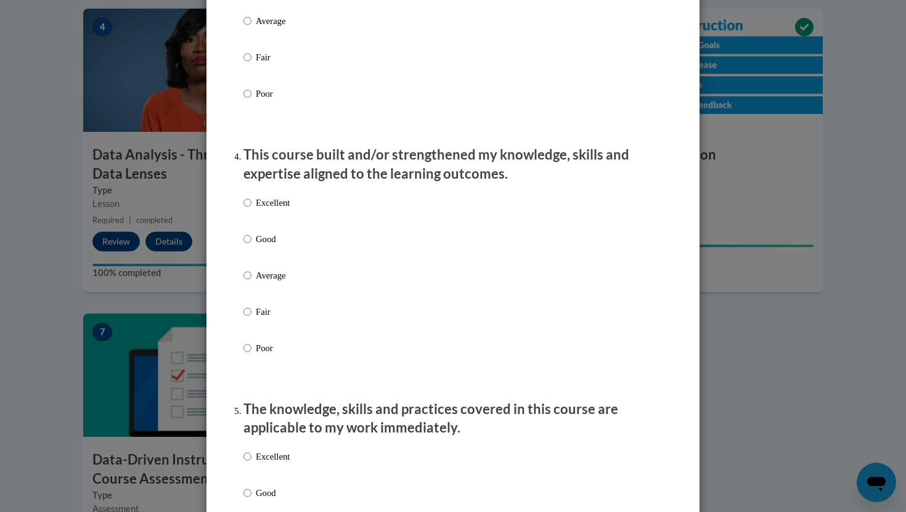
scroll to position [755, 0]
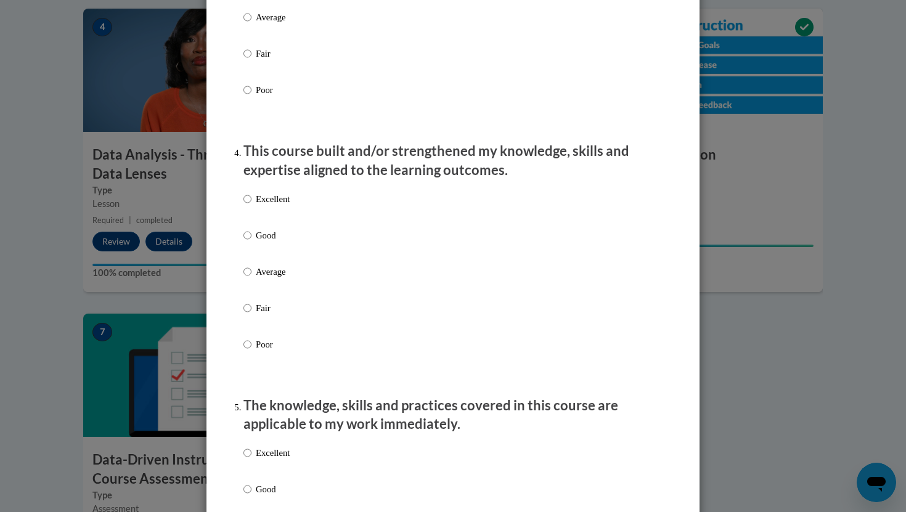
click at [266, 206] on p "Excellent" at bounding box center [273, 199] width 34 height 14
click at [252, 206] on input "Excellent" at bounding box center [248, 199] width 8 height 14
radio input "true"
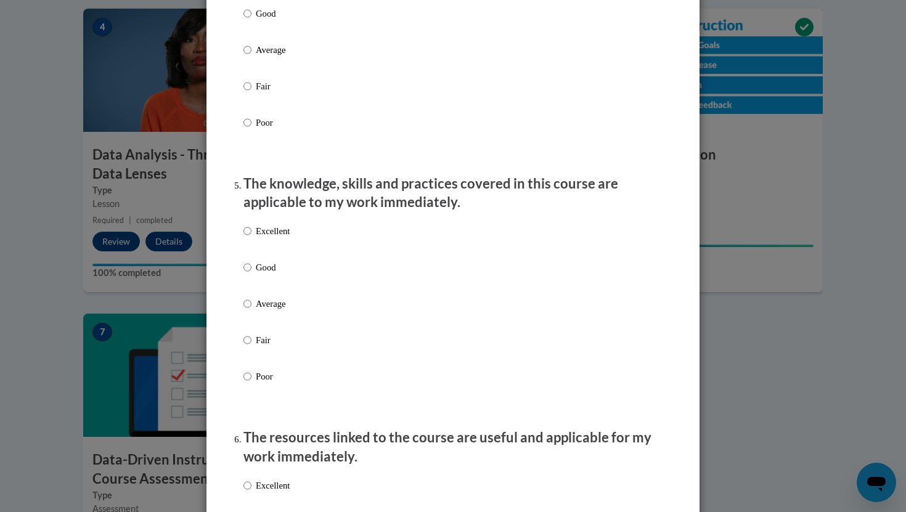
scroll to position [995, 0]
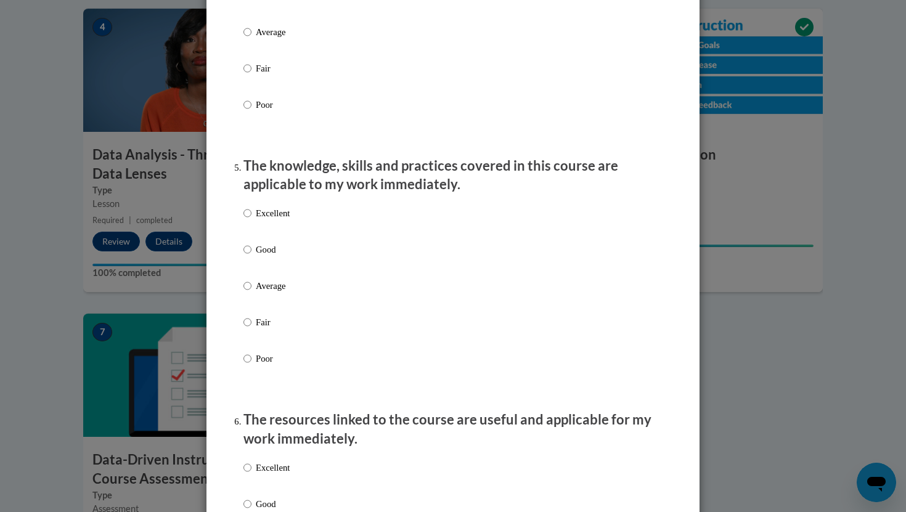
click at [269, 257] on p "Good" at bounding box center [273, 250] width 34 height 14
click at [252, 257] on input "Good" at bounding box center [248, 250] width 8 height 14
radio input "true"
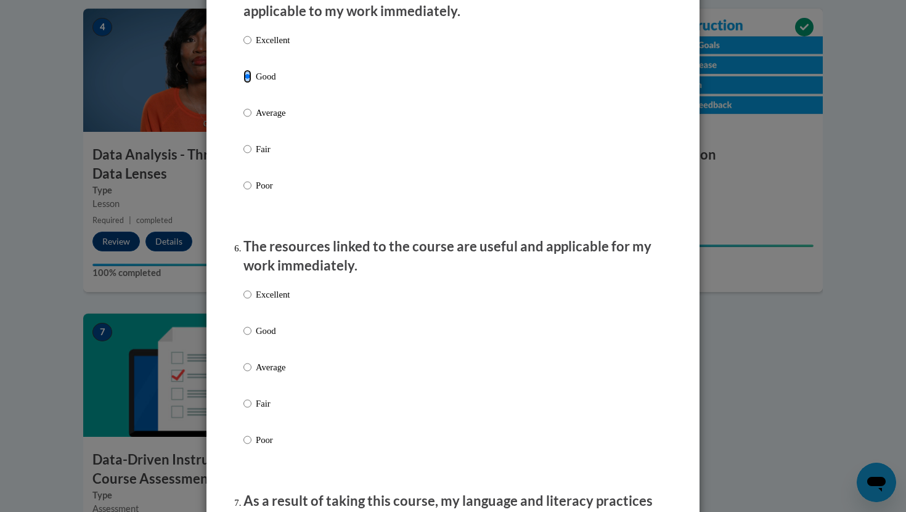
scroll to position [1176, 0]
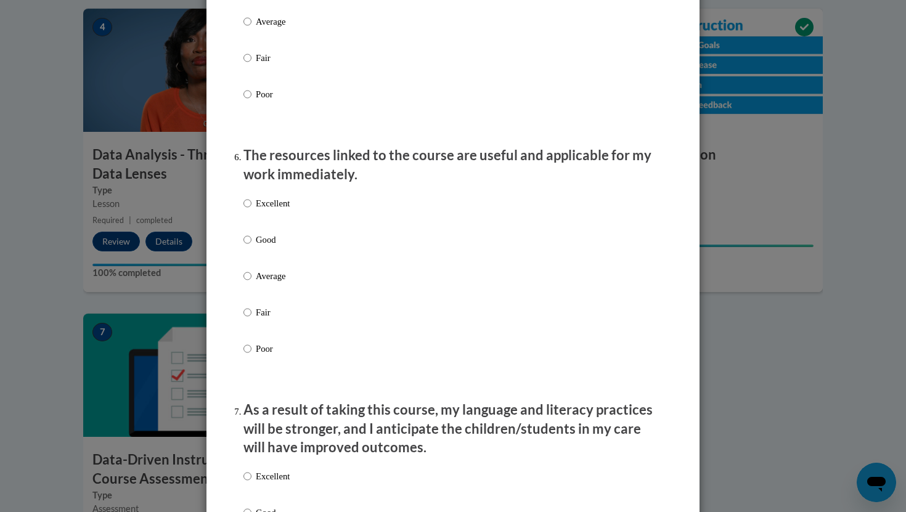
click at [264, 247] on p "Good" at bounding box center [273, 240] width 34 height 14
click at [252, 247] on input "Good" at bounding box center [248, 240] width 8 height 14
radio input "true"
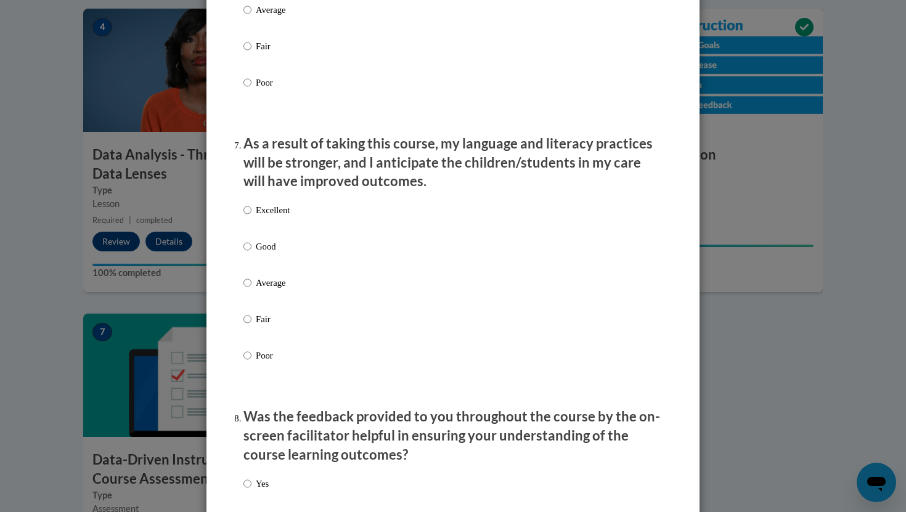
scroll to position [1534, 0]
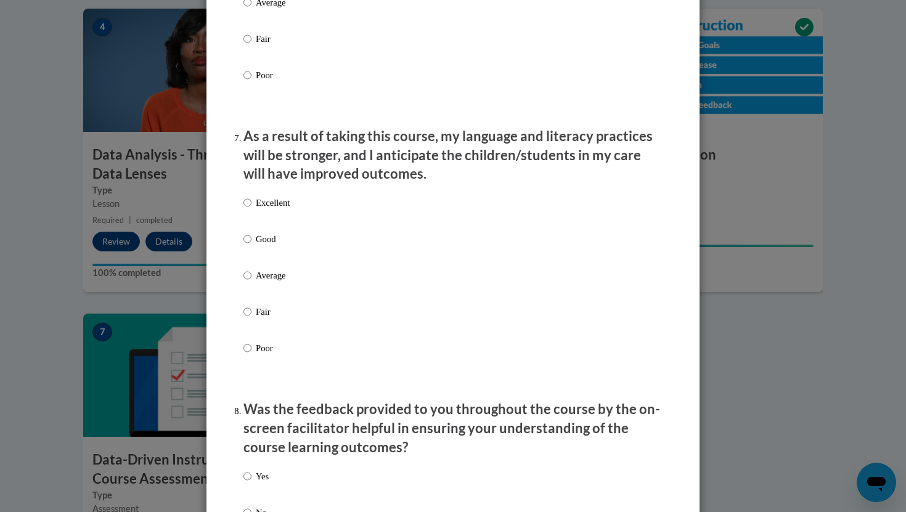
click at [272, 210] on p "Excellent" at bounding box center [273, 203] width 34 height 14
click at [252, 210] on input "Excellent" at bounding box center [248, 203] width 8 height 14
radio input "true"
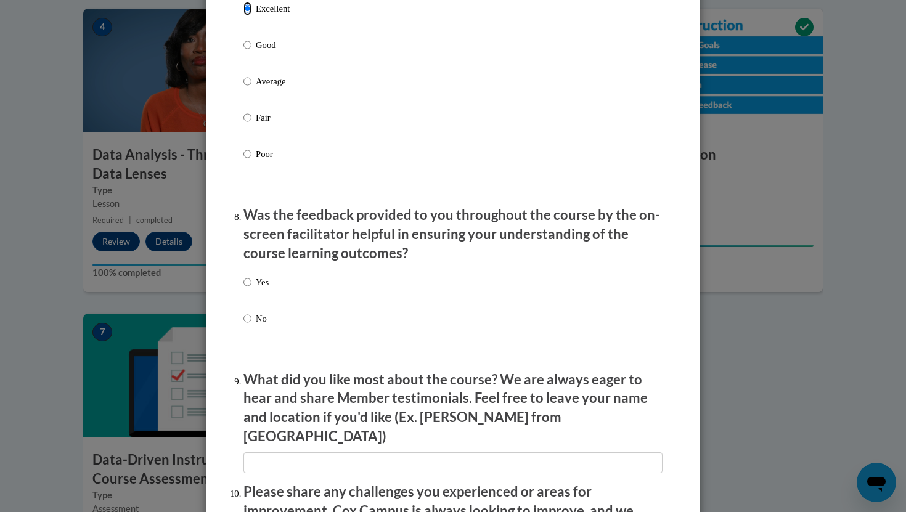
scroll to position [1738, 0]
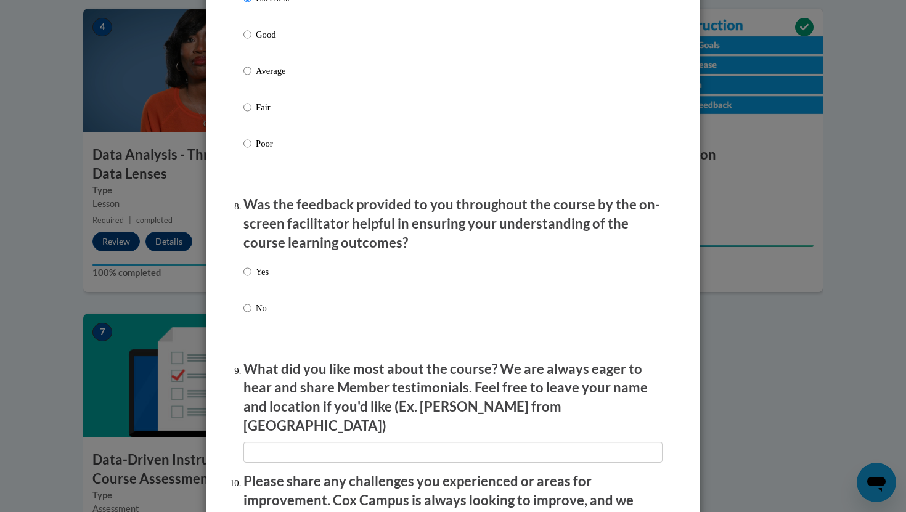
click at [261, 279] on p "Yes" at bounding box center [262, 272] width 13 height 14
click at [252, 279] on input "Yes" at bounding box center [248, 272] width 8 height 14
radio input "true"
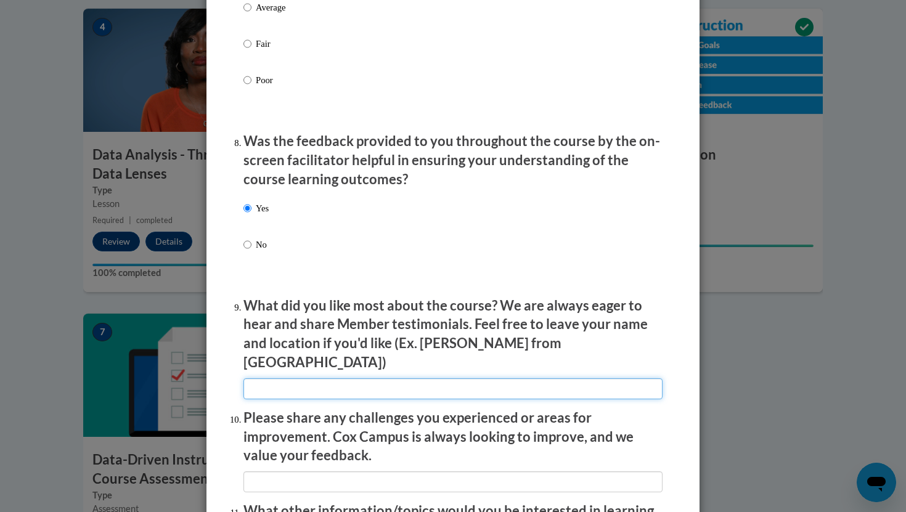
click at [314, 384] on input "textbox" at bounding box center [453, 389] width 419 height 21
type input "I liked how engaging, clear, and informative it was."
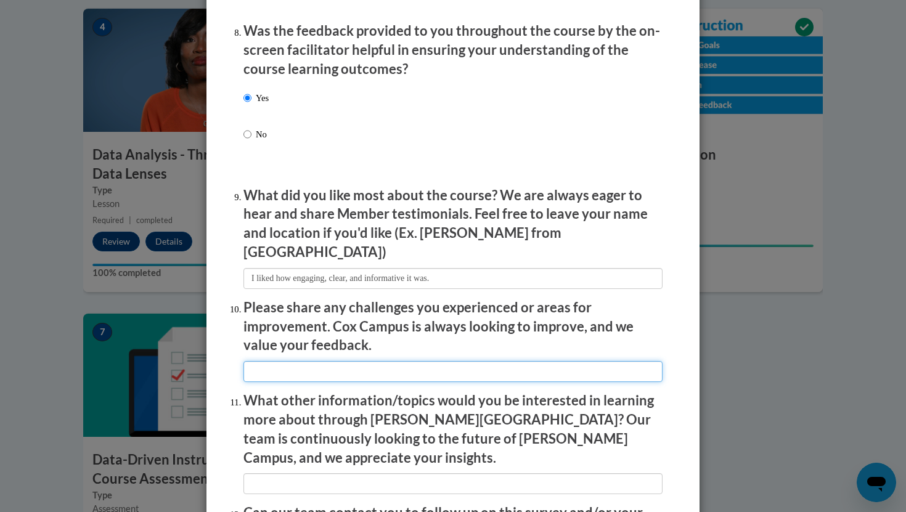
click at [337, 371] on input "textbox" at bounding box center [453, 371] width 419 height 21
type input "N/A"
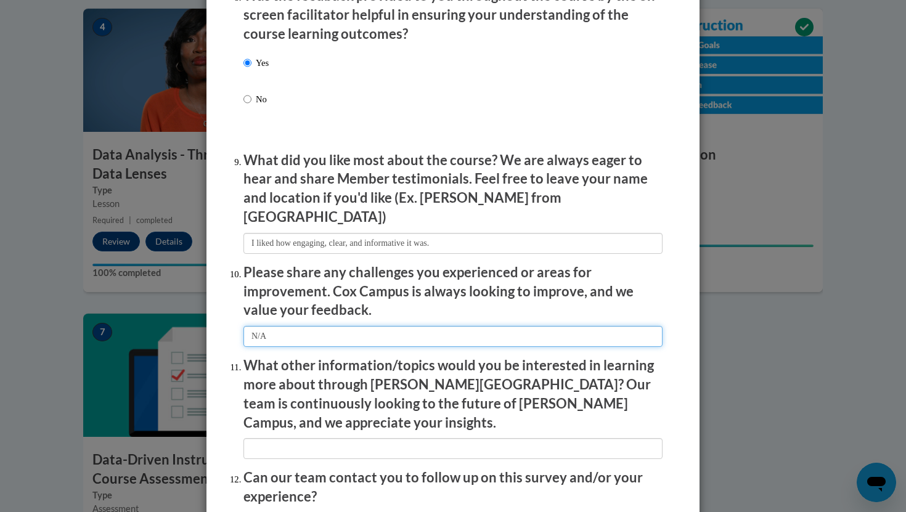
scroll to position [1975, 0]
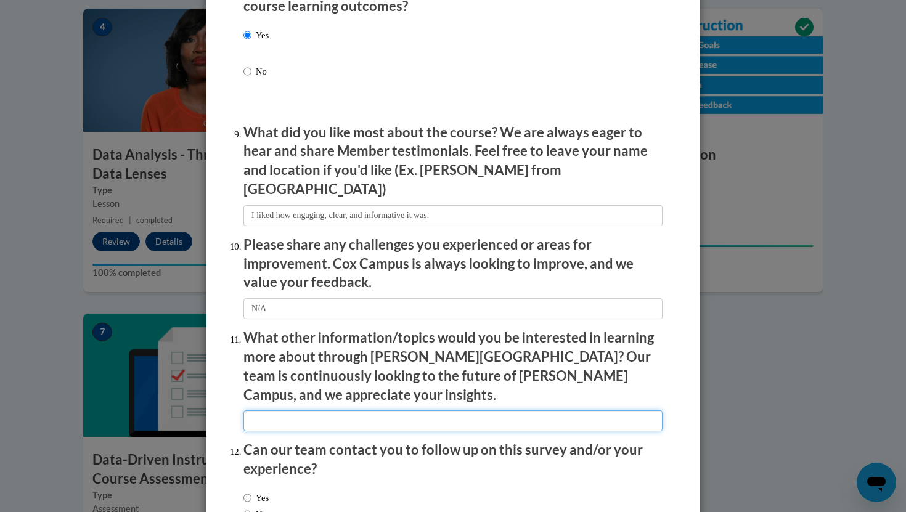
click at [345, 411] on input "textbox" at bounding box center [453, 421] width 419 height 21
type input "N/A"
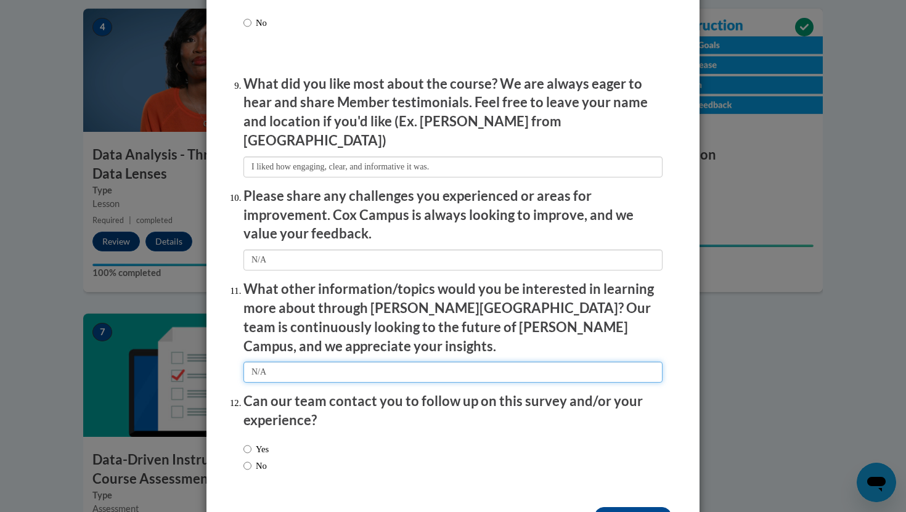
scroll to position [2053, 0]
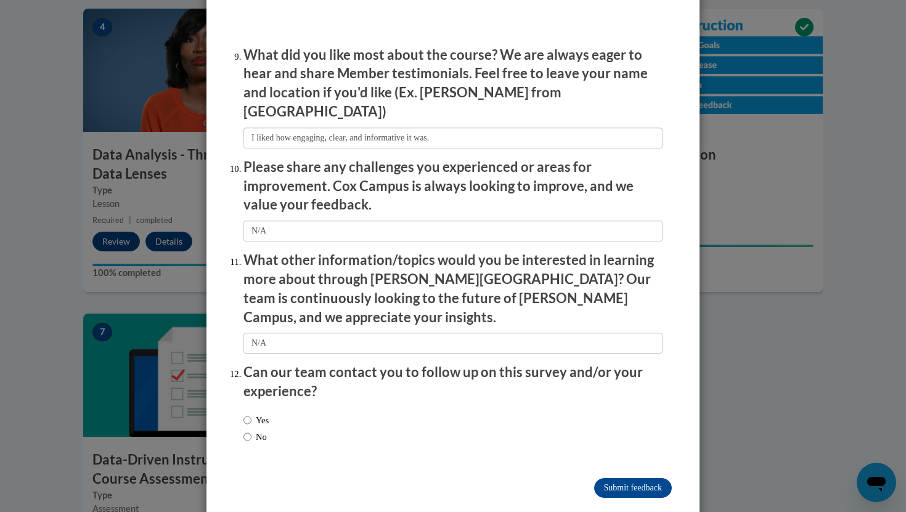
click at [255, 430] on label "No" at bounding box center [255, 437] width 23 height 14
click at [252, 430] on input "No" at bounding box center [248, 437] width 8 height 14
radio input "true"
click at [652, 453] on input "Submit feedback" at bounding box center [633, 488] width 78 height 20
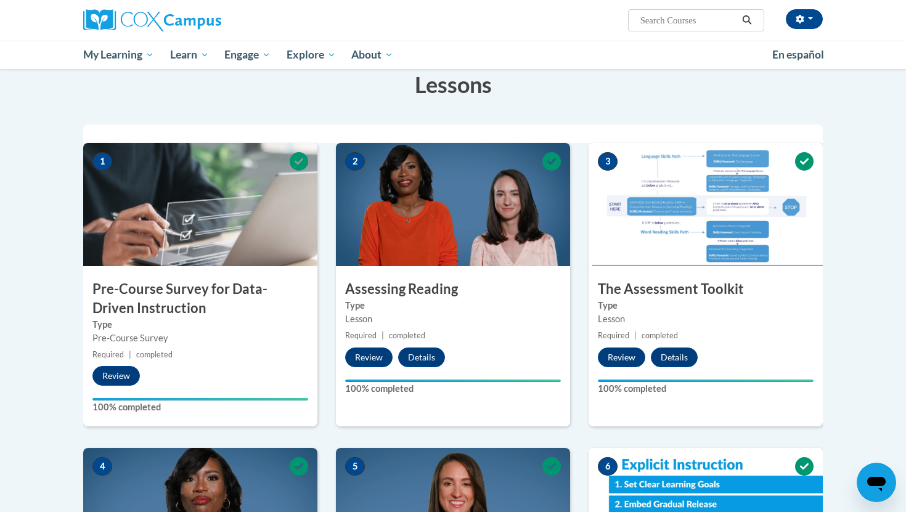
scroll to position [0, 0]
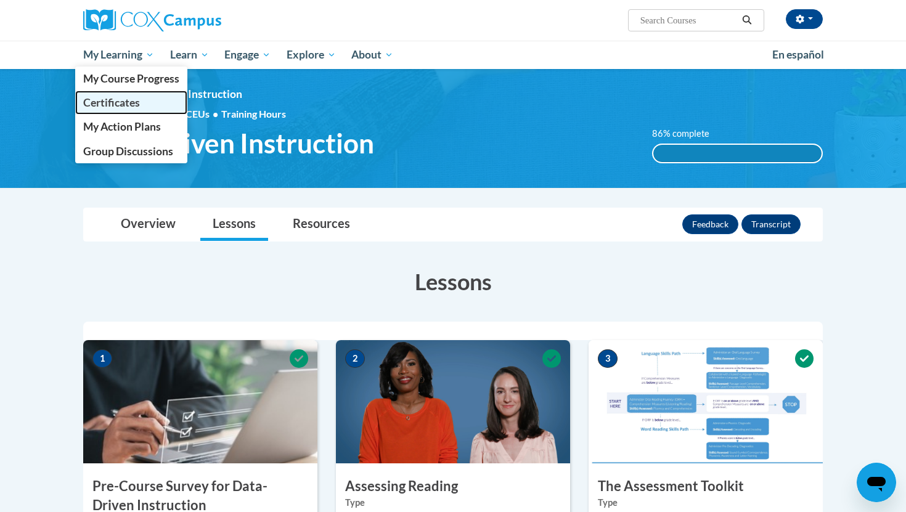
click at [118, 97] on span "Certificates" at bounding box center [111, 102] width 57 height 13
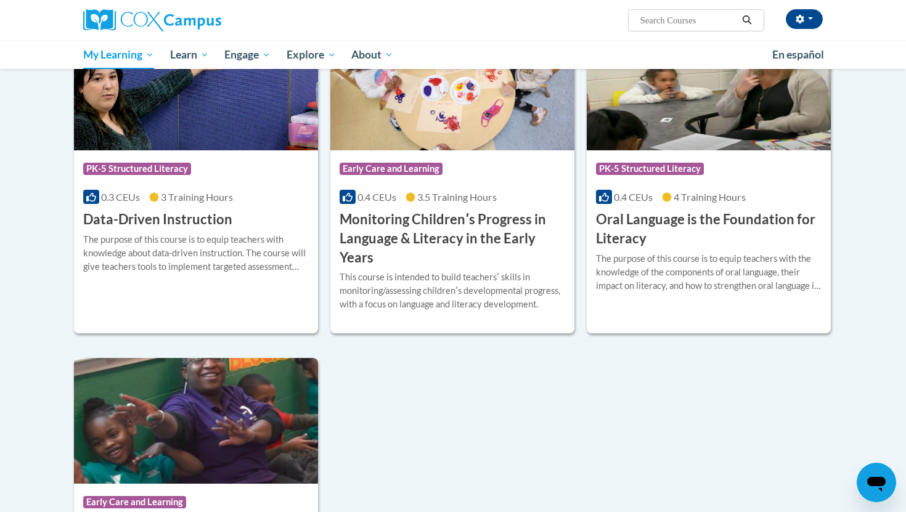
scroll to position [278, 0]
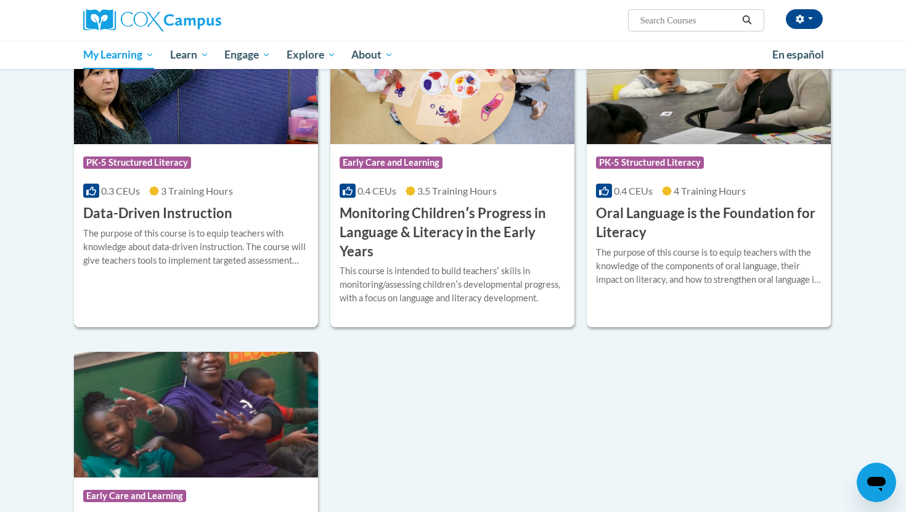
click at [197, 218] on h3 "Data-Driven Instruction" at bounding box center [157, 213] width 149 height 19
